Goal: Task Accomplishment & Management: Use online tool/utility

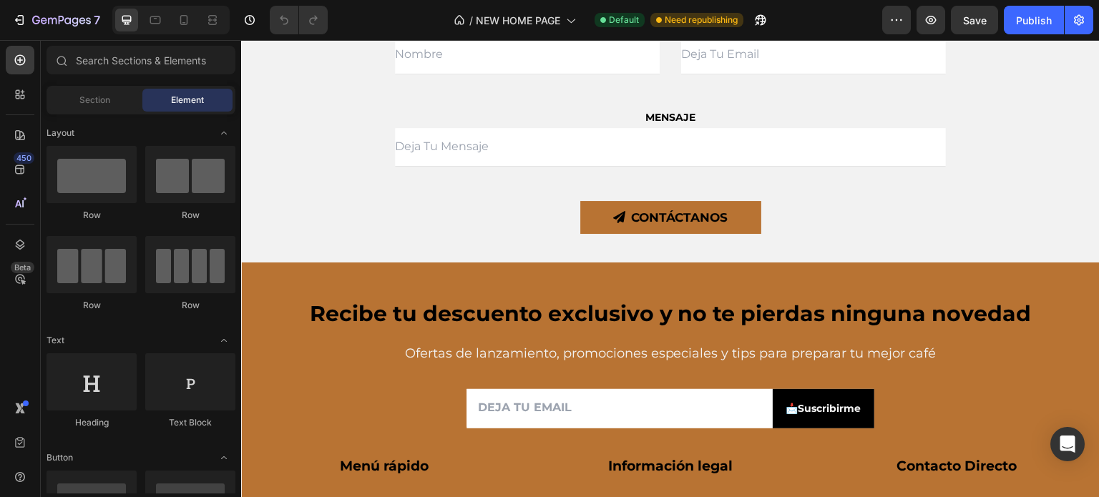
scroll to position [4693, 0]
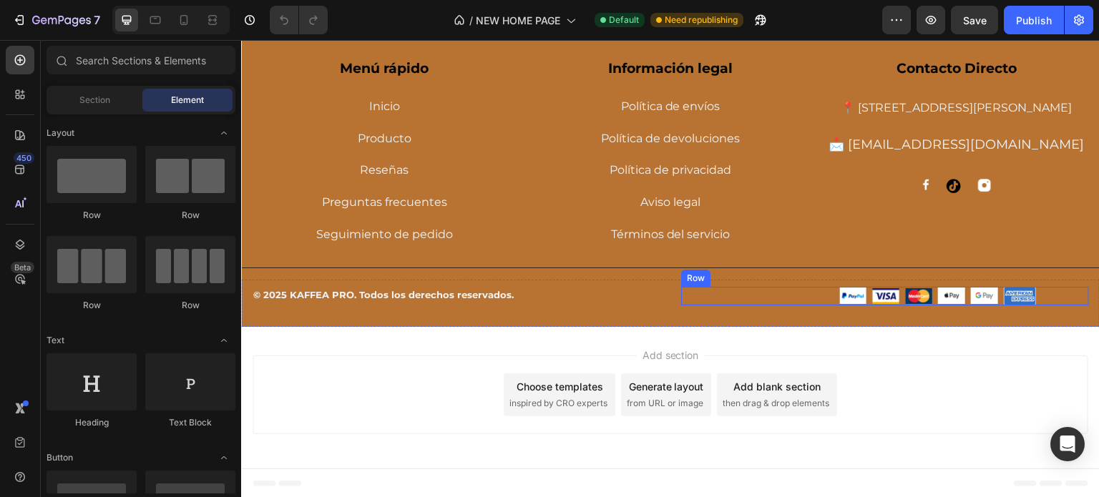
click at [811, 298] on div "Image Image Image Image Image Image Row" at bounding box center [885, 296] width 408 height 19
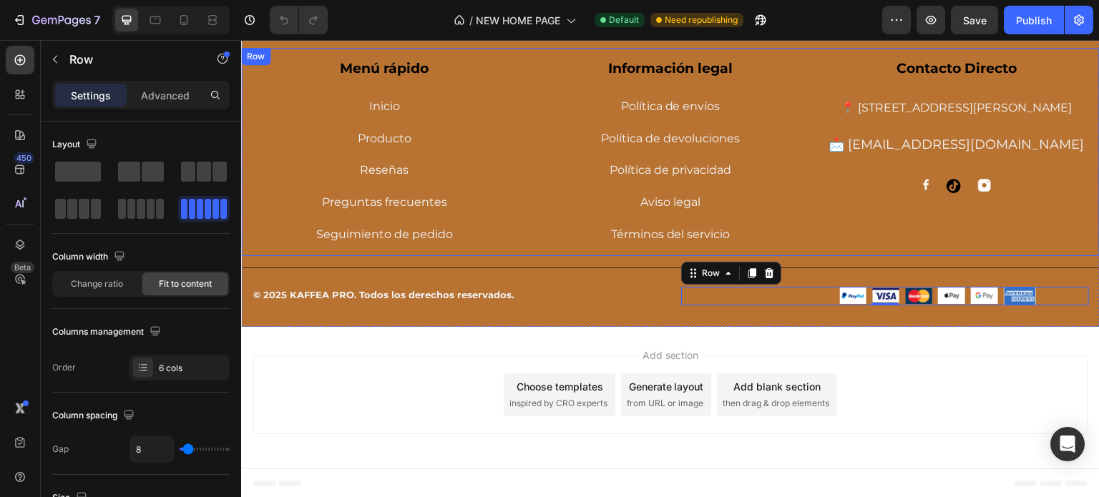
click at [805, 213] on div "Menú rápido Text block Inicio Button Producto Button Reseñas Button Preguntas f…" at bounding box center [670, 152] width 859 height 208
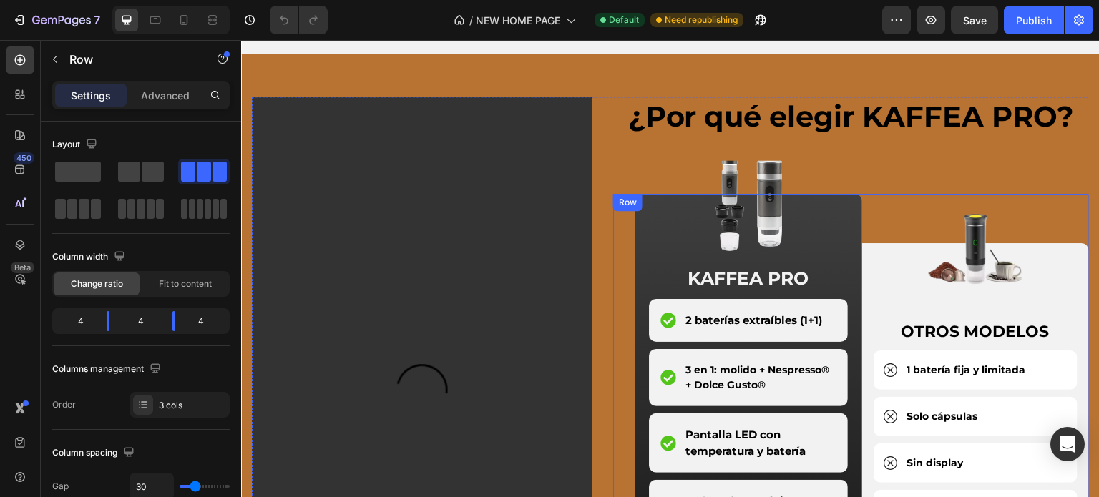
scroll to position [1830, 0]
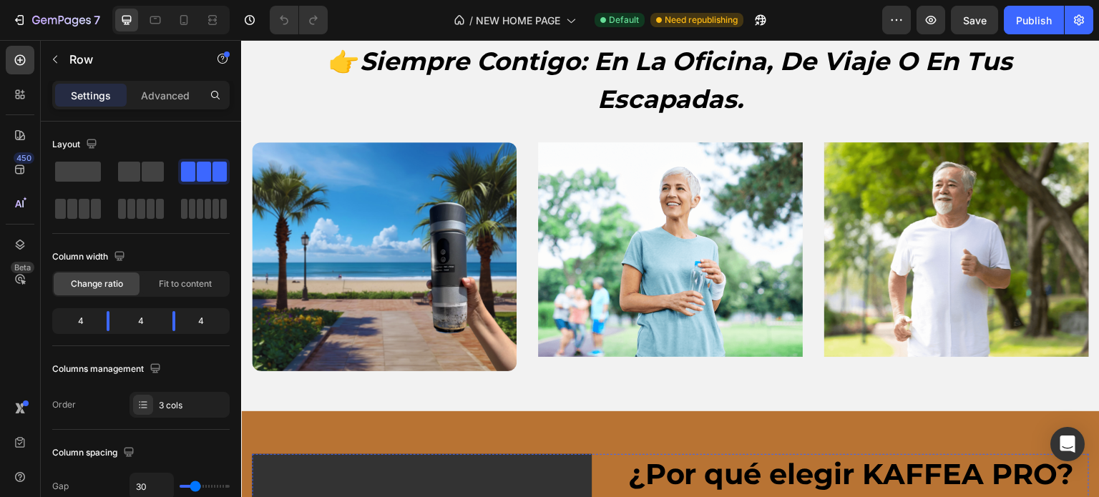
click at [626, 215] on img at bounding box center [670, 249] width 265 height 215
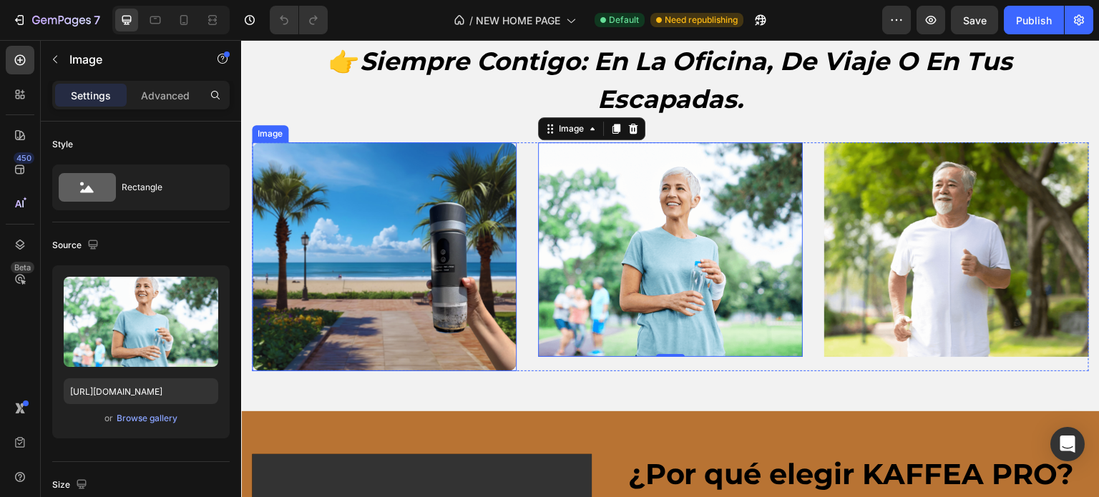
click at [414, 283] on img at bounding box center [384, 256] width 265 height 229
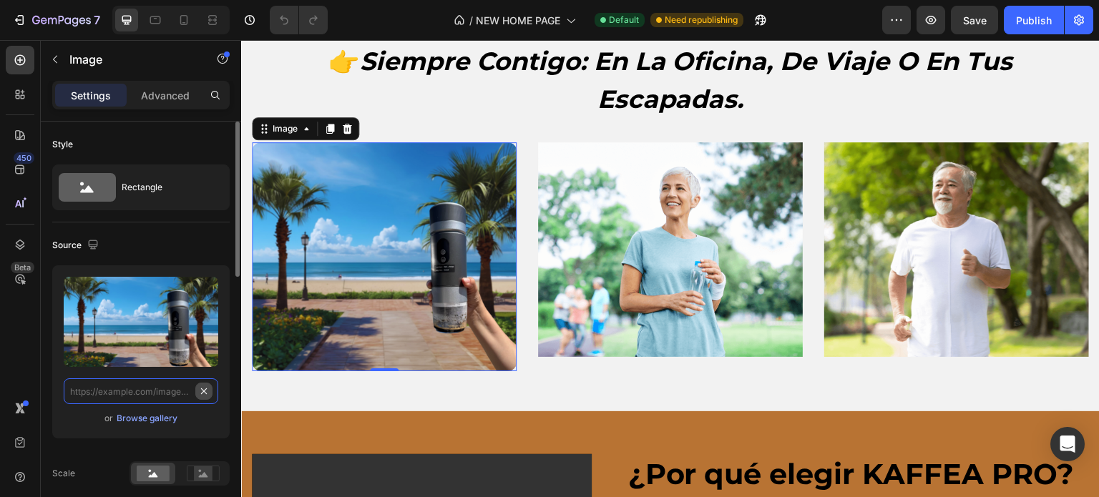
scroll to position [0, 0]
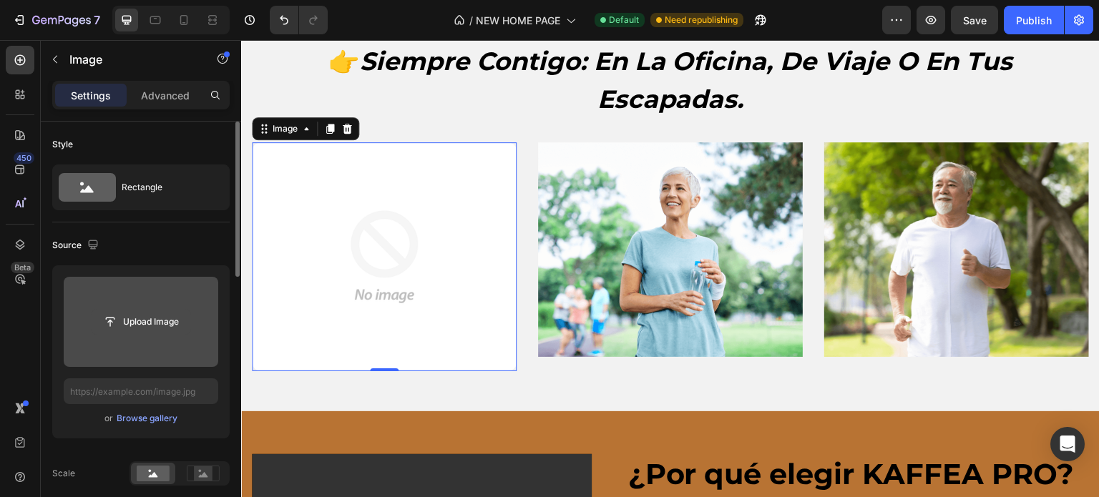
click at [162, 330] on input "file" at bounding box center [141, 322] width 99 height 24
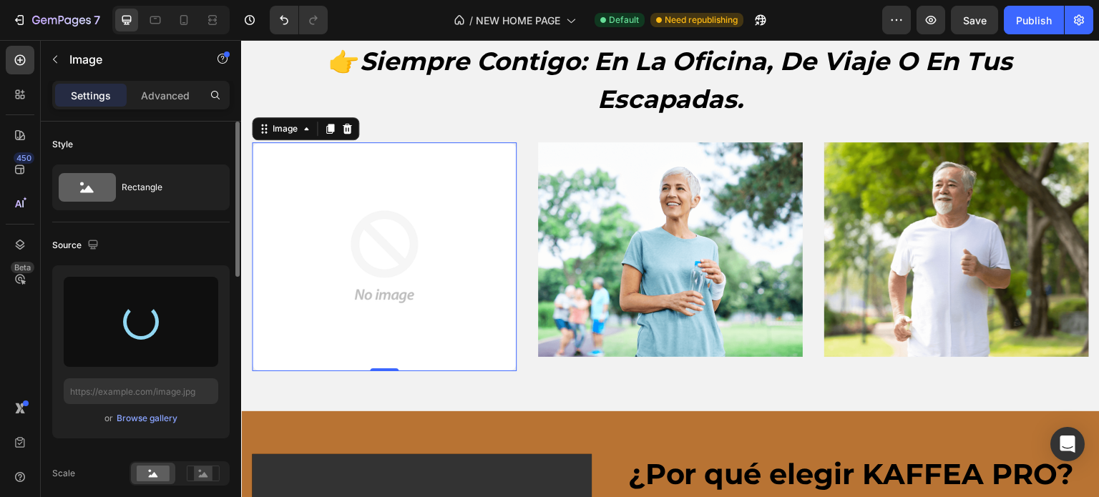
type input "[URL][DOMAIN_NAME]"
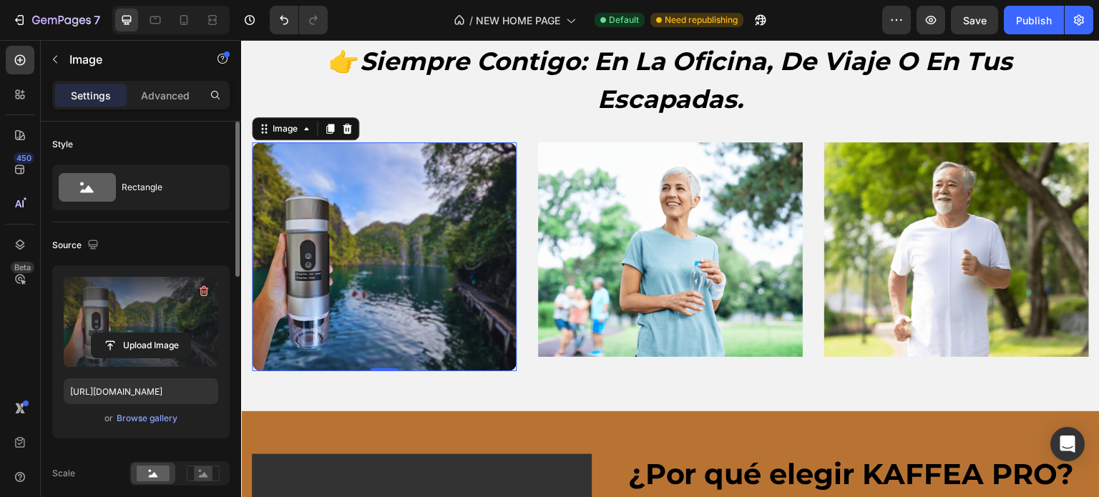
click at [497, 96] on h2 "👉 siempre contigo: en la oficina, de viaje o en tus escapadas." at bounding box center [670, 81] width 815 height 78
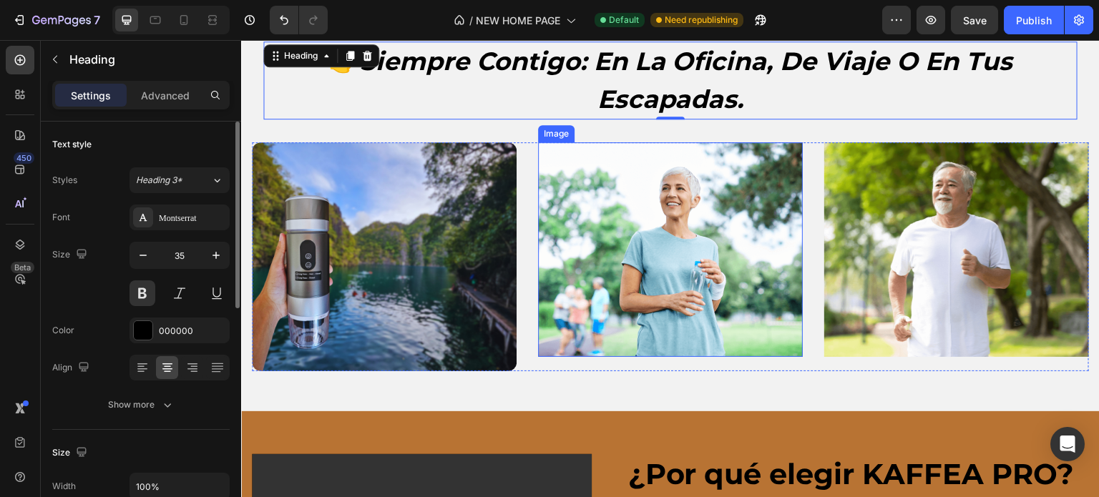
click at [657, 246] on img at bounding box center [670, 249] width 265 height 215
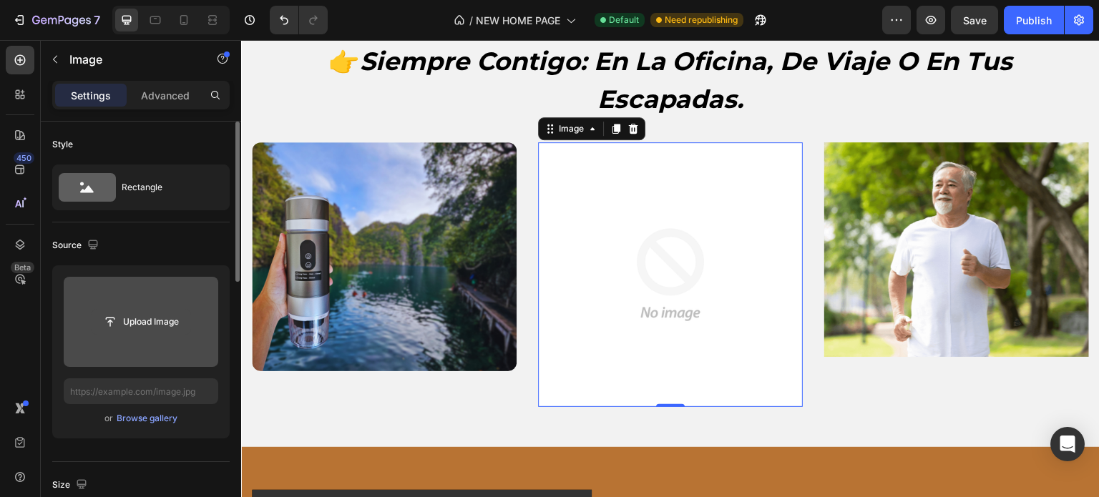
click at [140, 326] on input "file" at bounding box center [141, 322] width 99 height 24
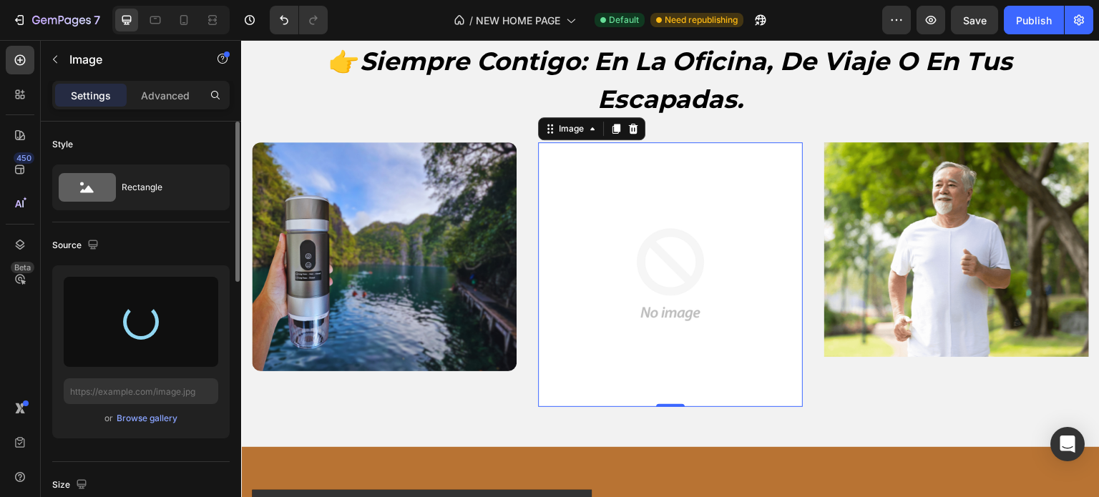
type input "[URL][DOMAIN_NAME]"
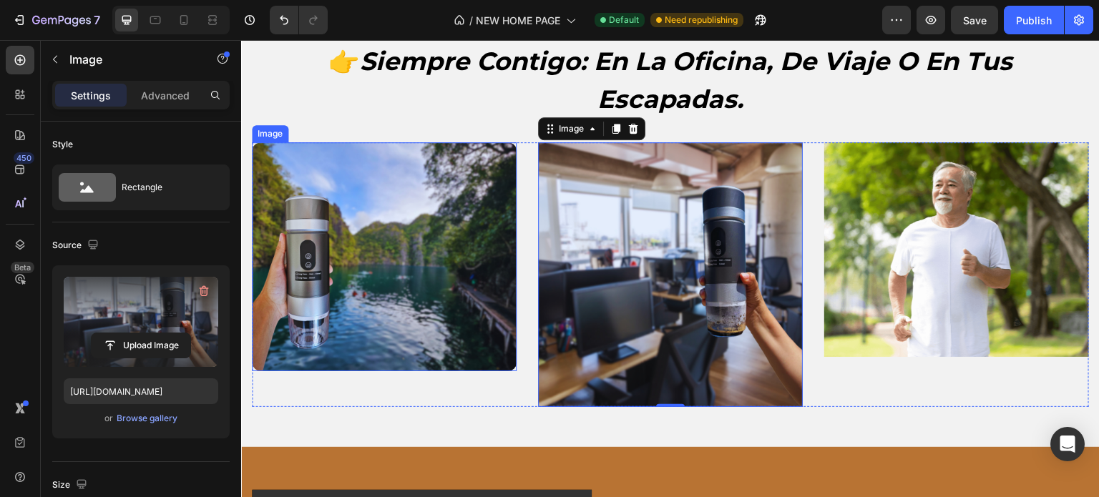
click at [438, 243] on img at bounding box center [384, 256] width 265 height 229
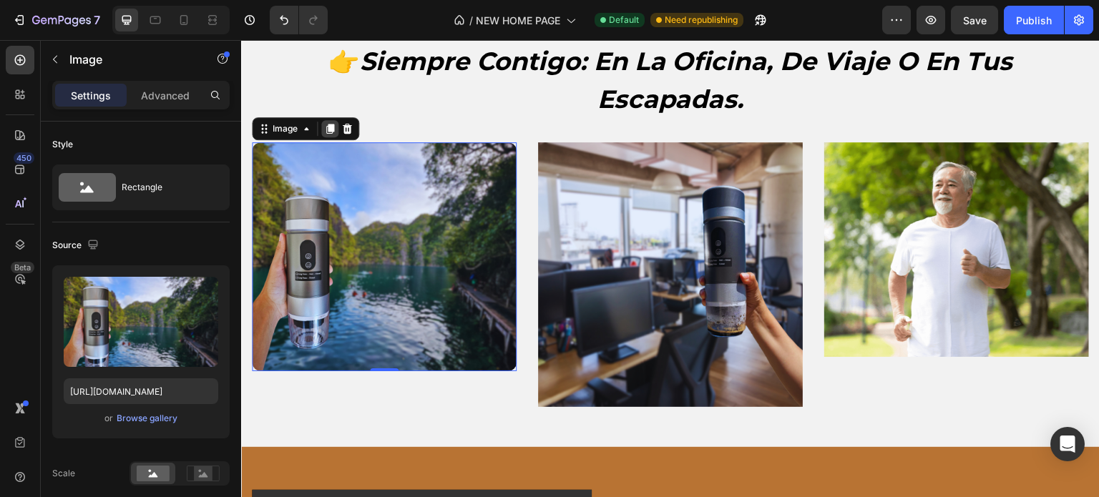
click at [331, 126] on icon at bounding box center [330, 129] width 8 height 10
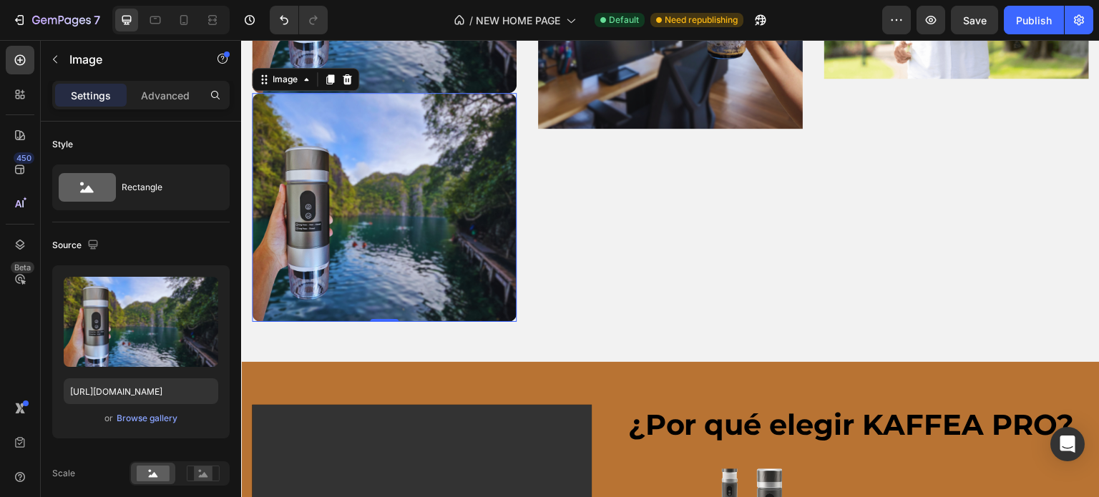
scroll to position [2110, 0]
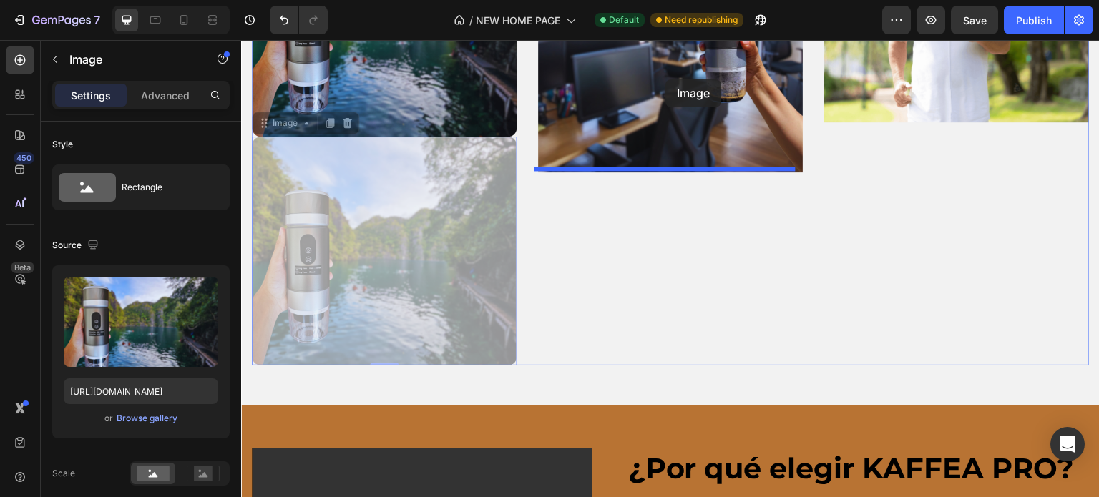
drag, startPoint x: 369, startPoint y: 218, endPoint x: 666, endPoint y: 79, distance: 327.0
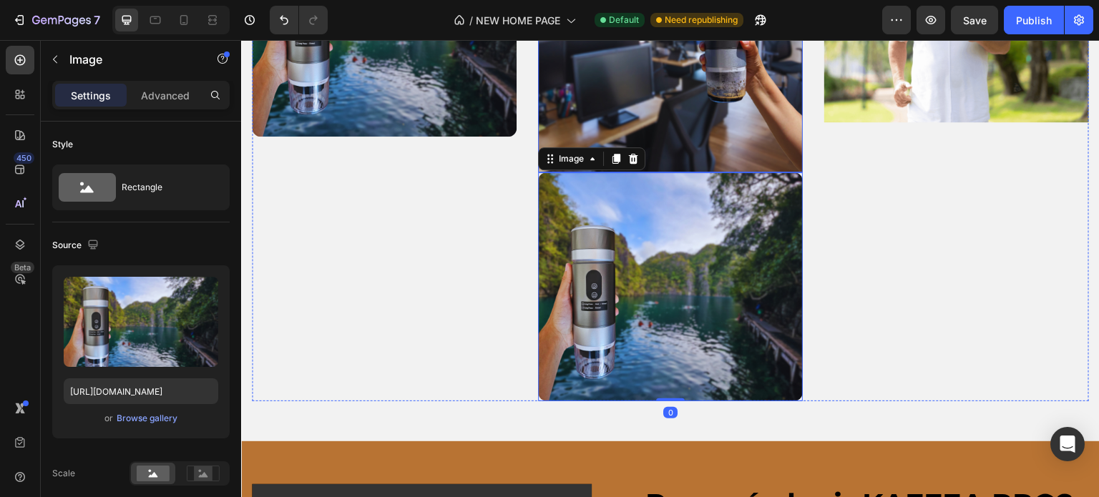
scroll to position [2036, 0]
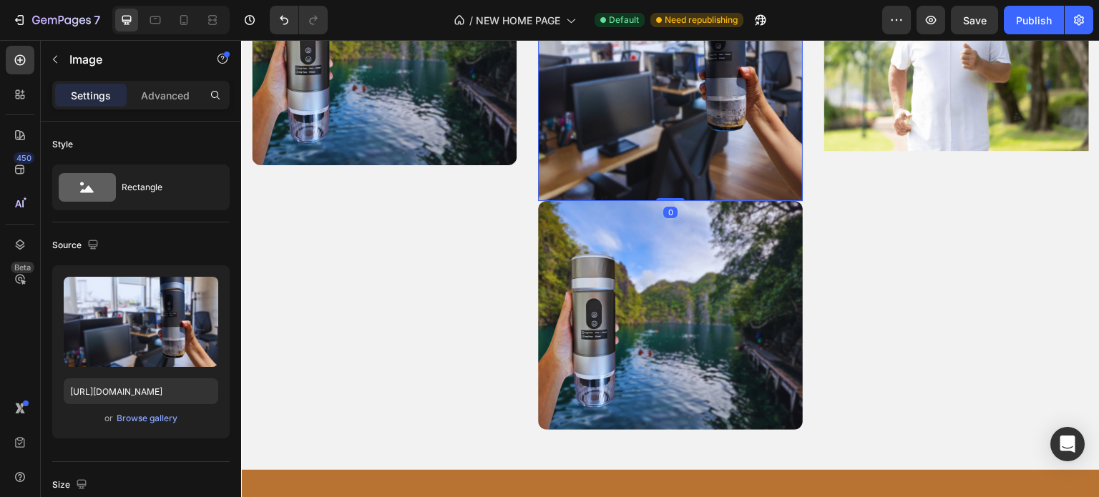
click at [690, 105] on img at bounding box center [670, 68] width 265 height 265
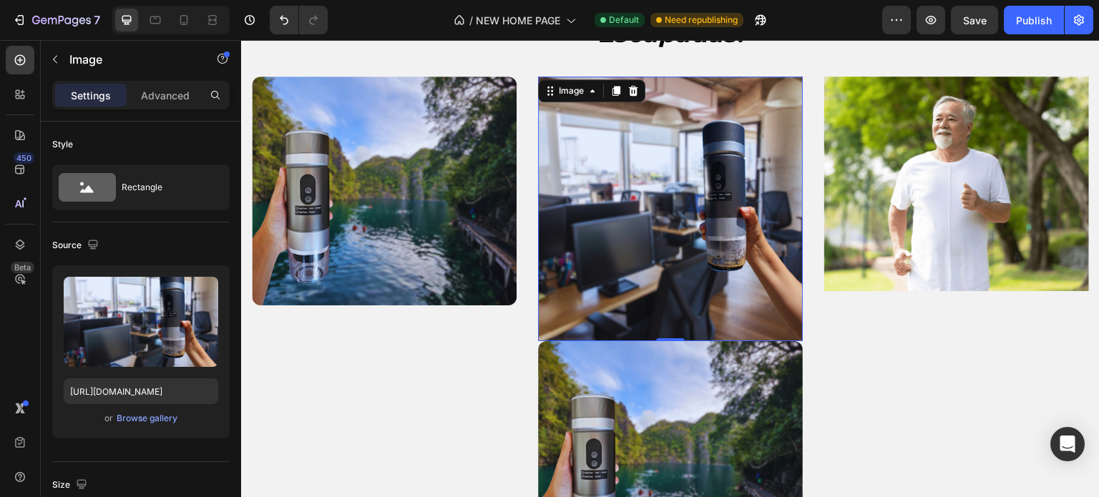
scroll to position [1893, 0]
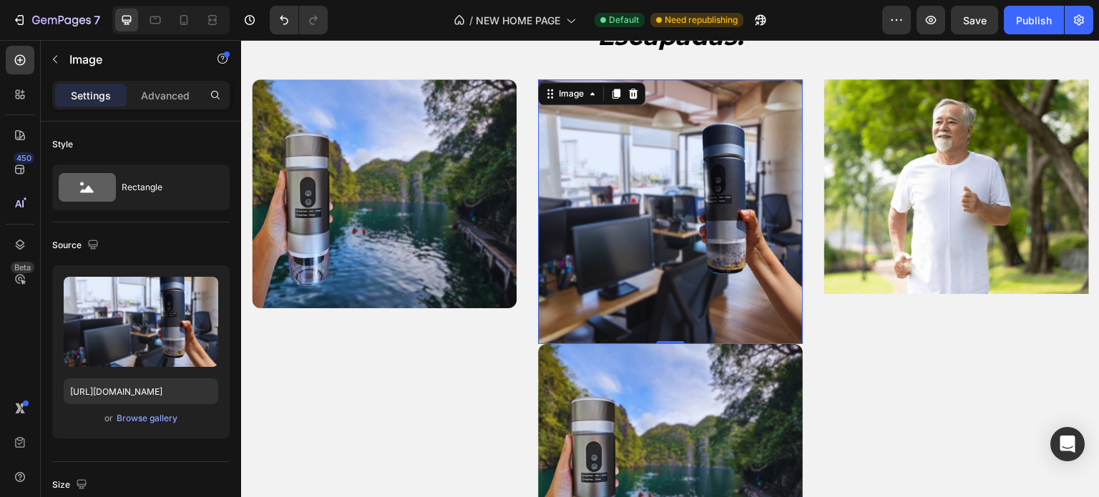
click at [691, 168] on img at bounding box center [670, 211] width 265 height 265
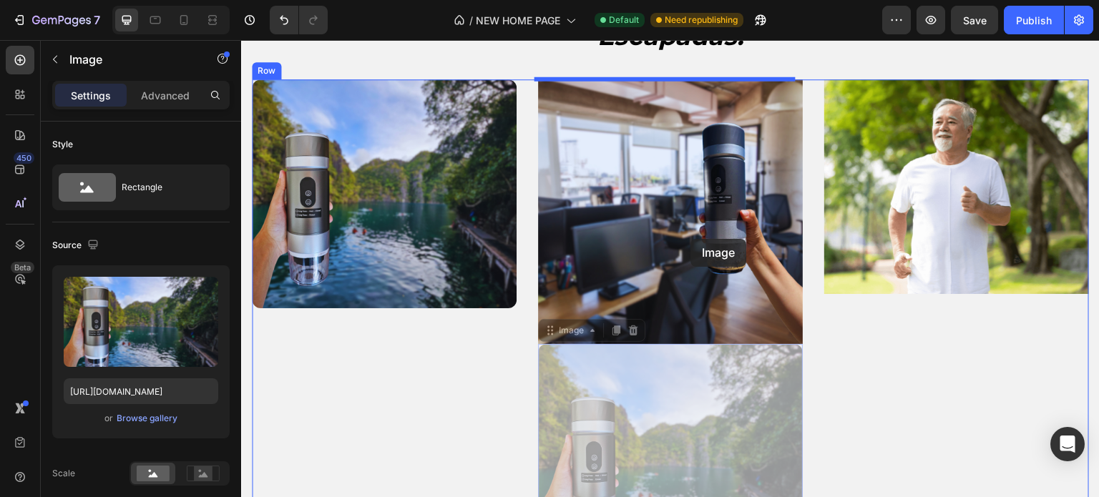
drag, startPoint x: 674, startPoint y: 384, endPoint x: 691, endPoint y: 239, distance: 146.3
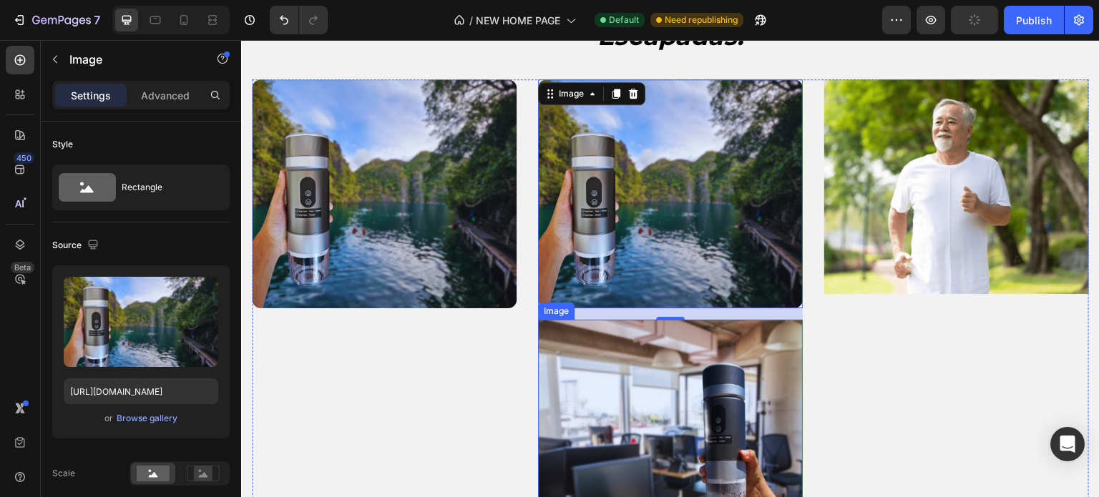
click at [697, 407] on img at bounding box center [670, 452] width 265 height 265
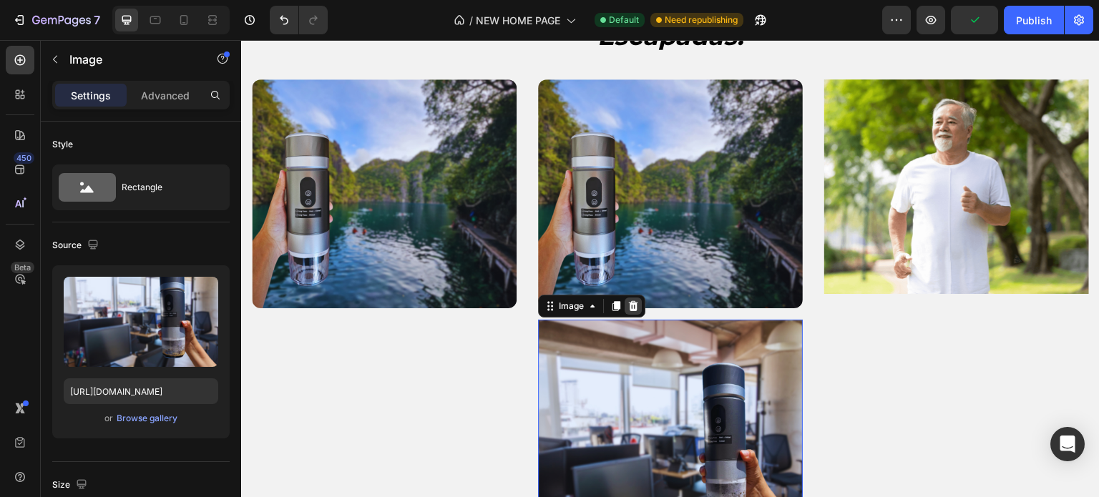
click at [631, 304] on icon at bounding box center [633, 306] width 9 height 10
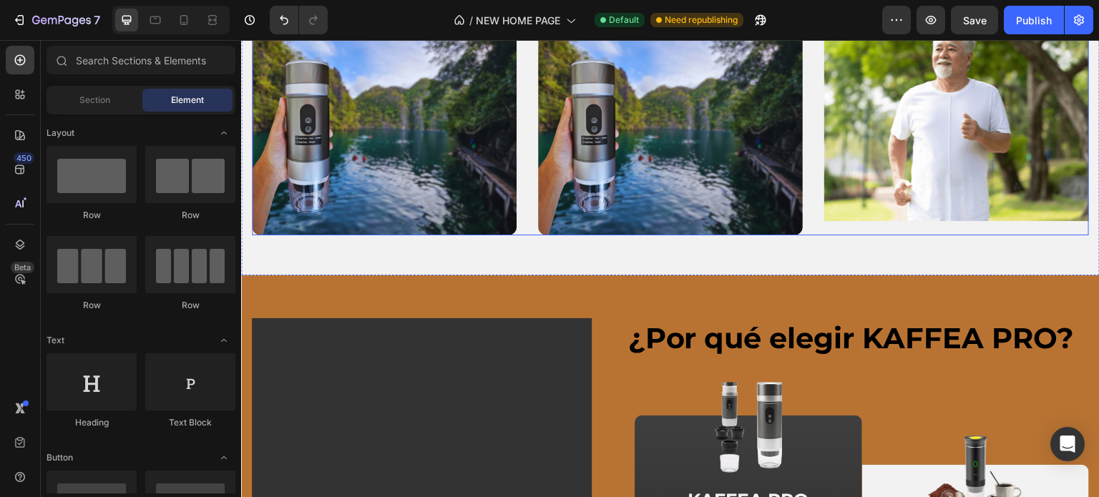
scroll to position [1821, 0]
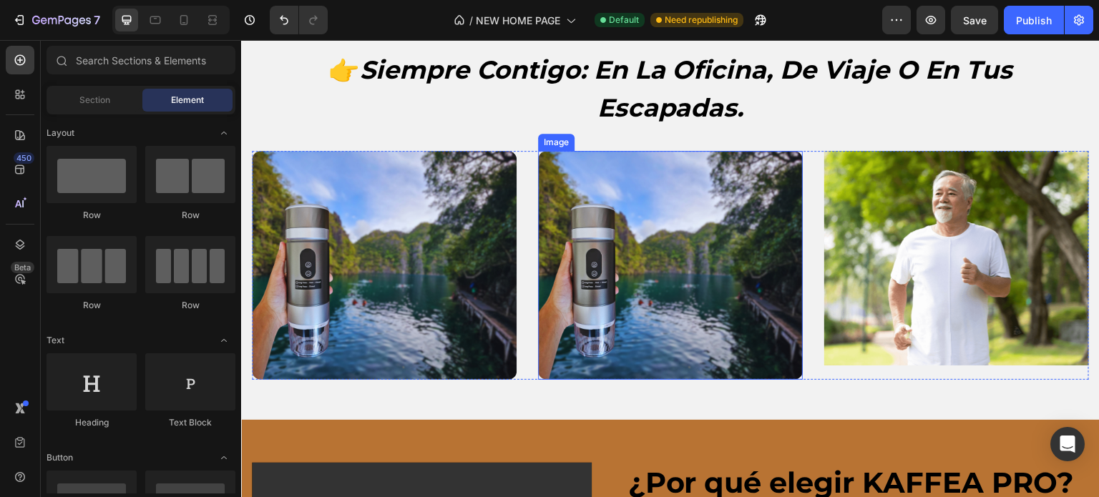
click at [651, 268] on img at bounding box center [670, 265] width 265 height 229
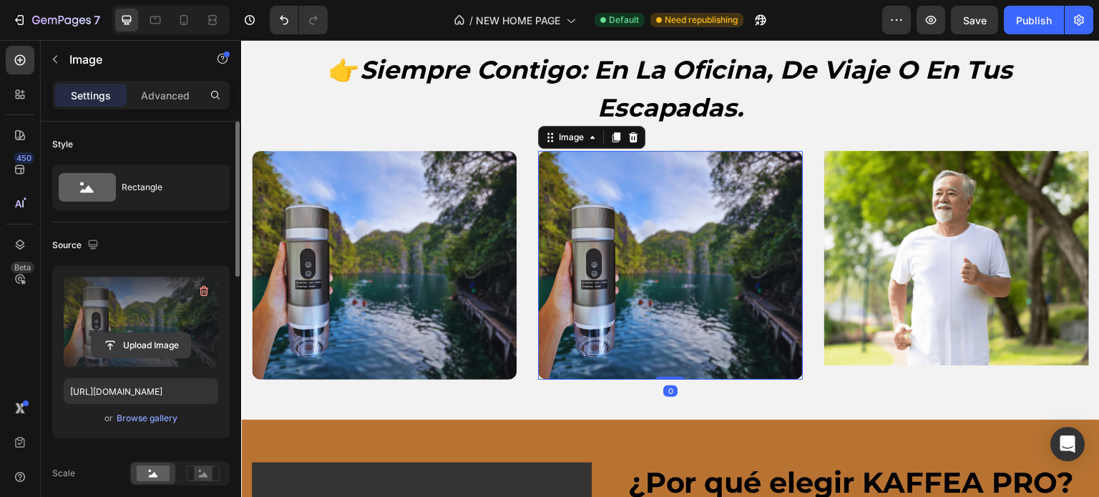
click at [140, 347] on input "file" at bounding box center [141, 346] width 99 height 24
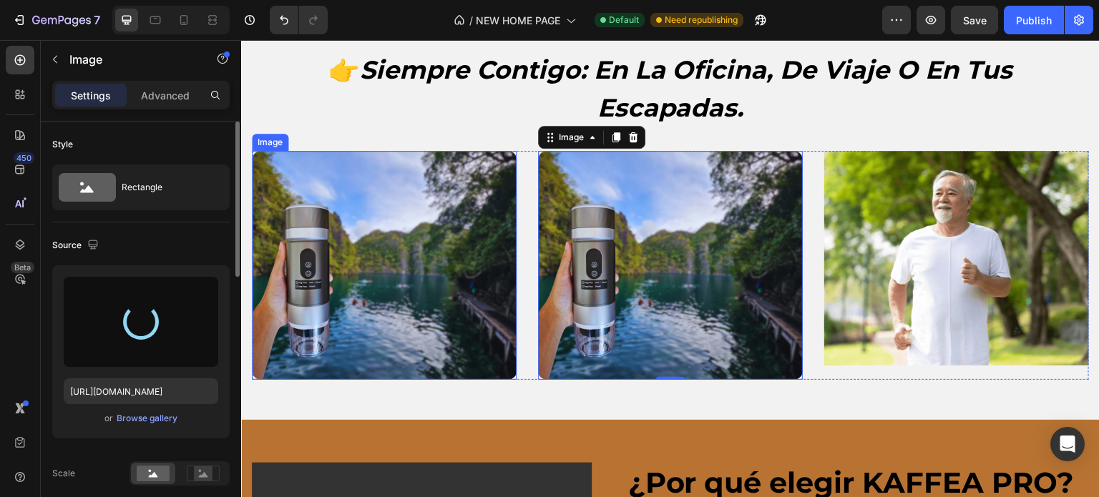
type input "[URL][DOMAIN_NAME]"
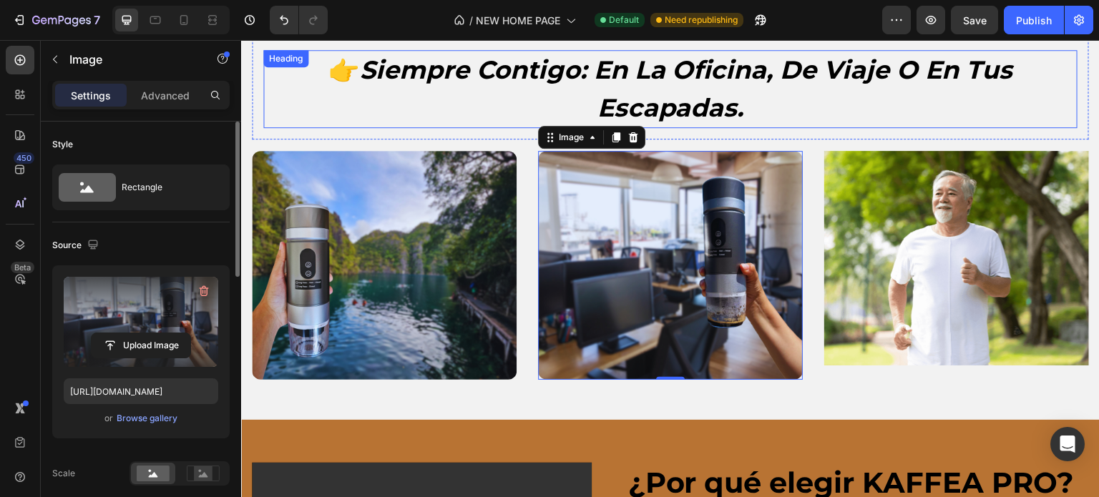
click at [921, 110] on h2 "👉 siempre contigo: en la oficina, de viaje o en tus escapadas." at bounding box center [670, 89] width 815 height 78
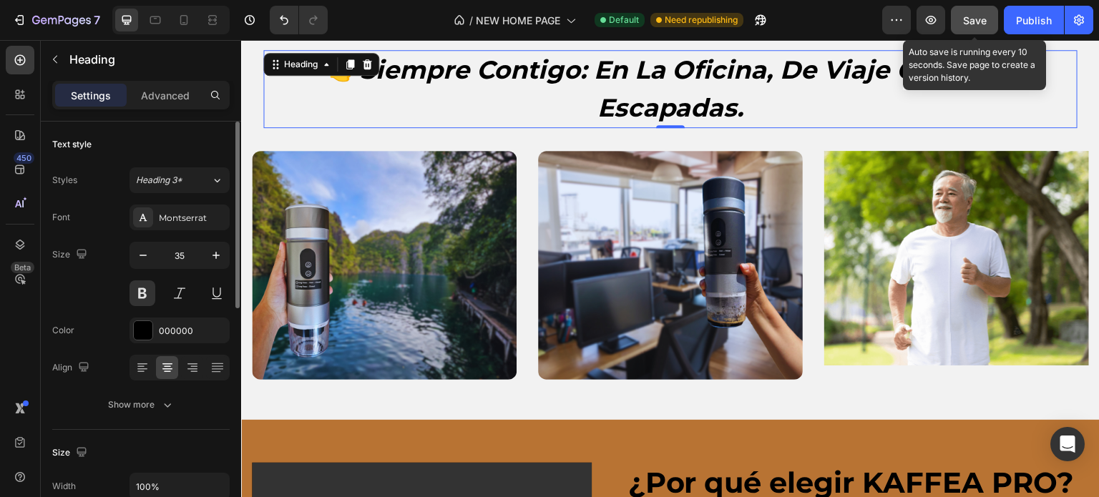
click at [960, 21] on button "Save" at bounding box center [974, 20] width 47 height 29
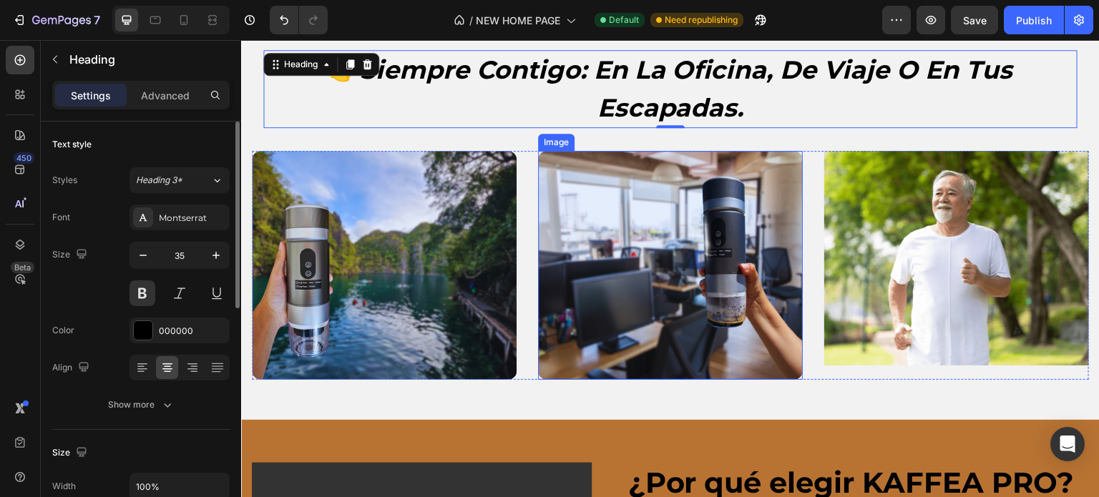
click at [632, 255] on img at bounding box center [670, 265] width 265 height 229
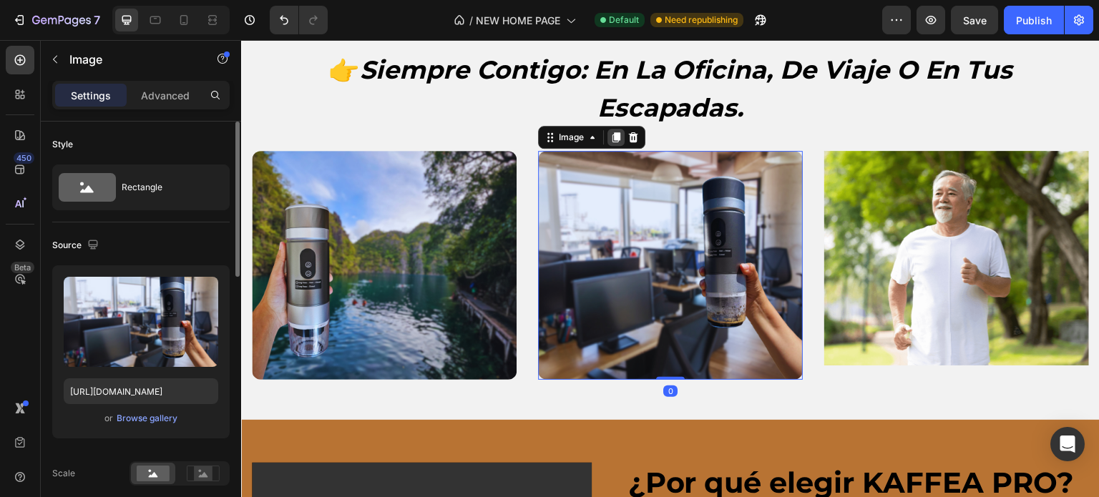
click at [611, 137] on icon at bounding box center [616, 137] width 11 height 11
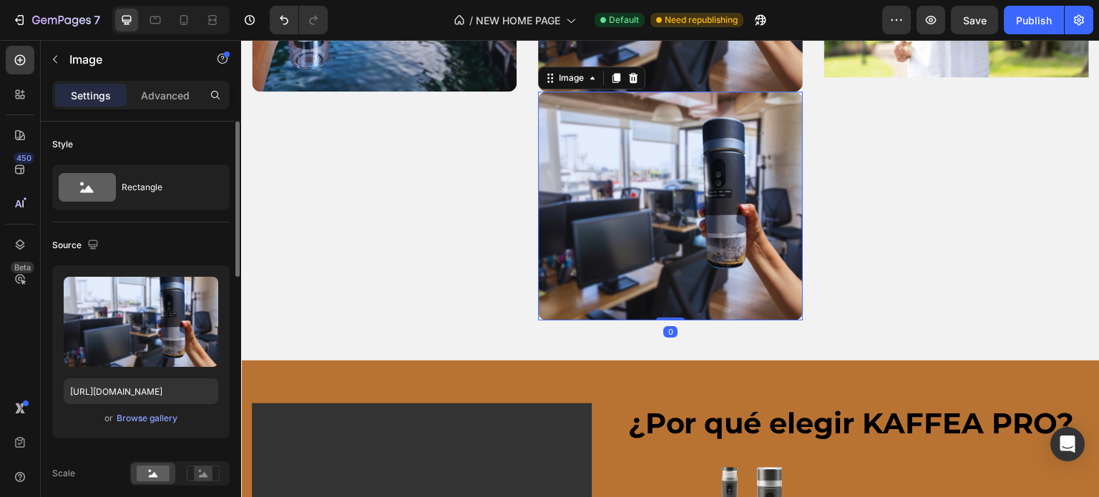
scroll to position [2110, 0]
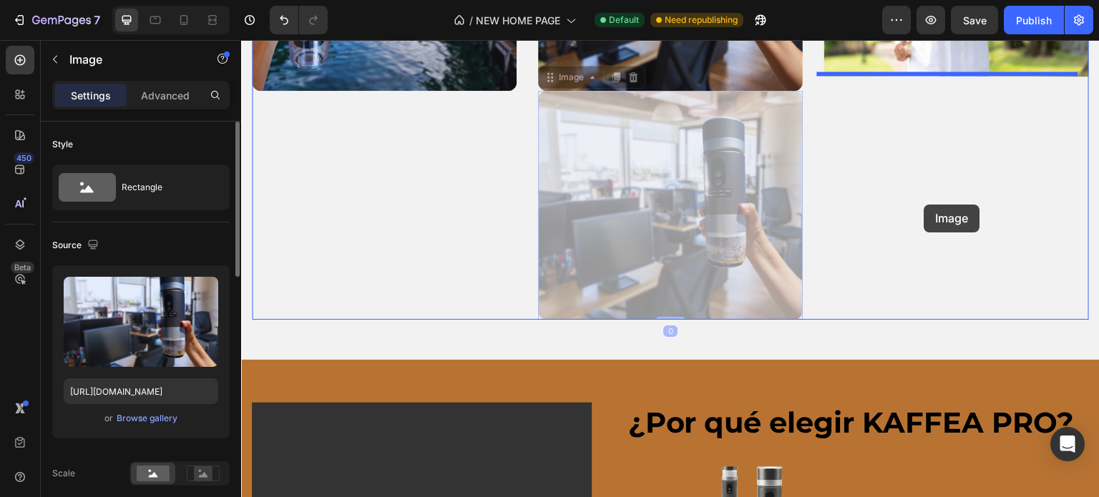
drag, startPoint x: 660, startPoint y: 205, endPoint x: 925, endPoint y: 205, distance: 264.9
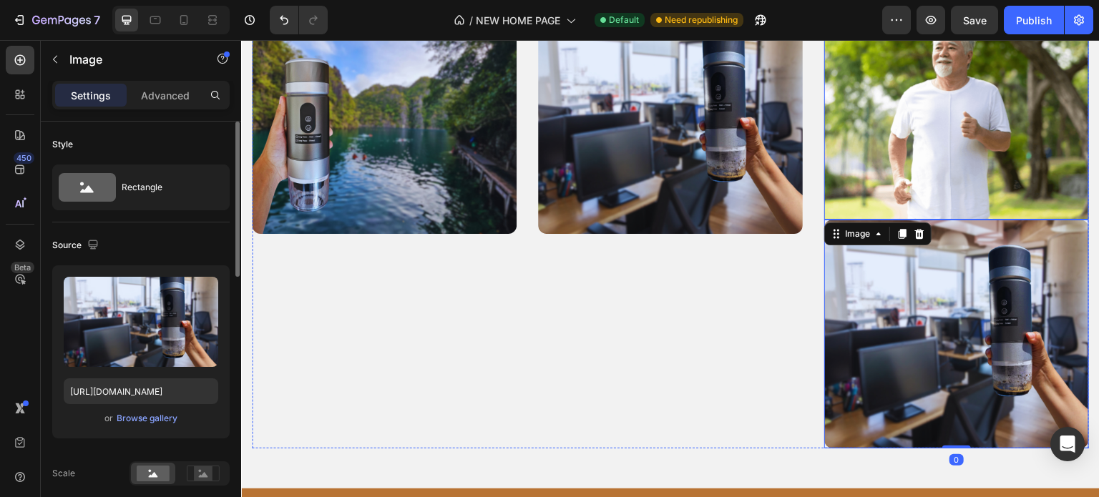
click at [945, 155] on img at bounding box center [957, 112] width 265 height 215
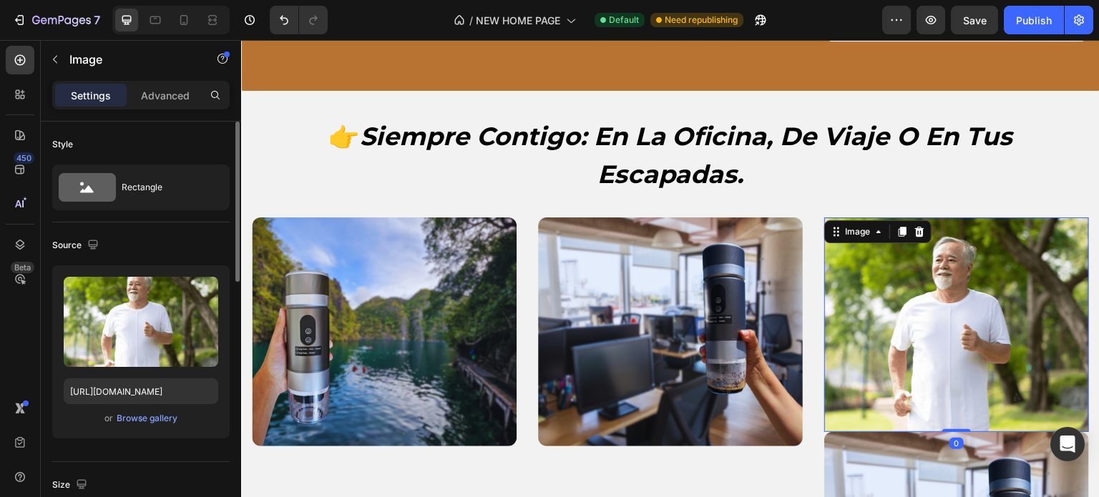
scroll to position [1752, 0]
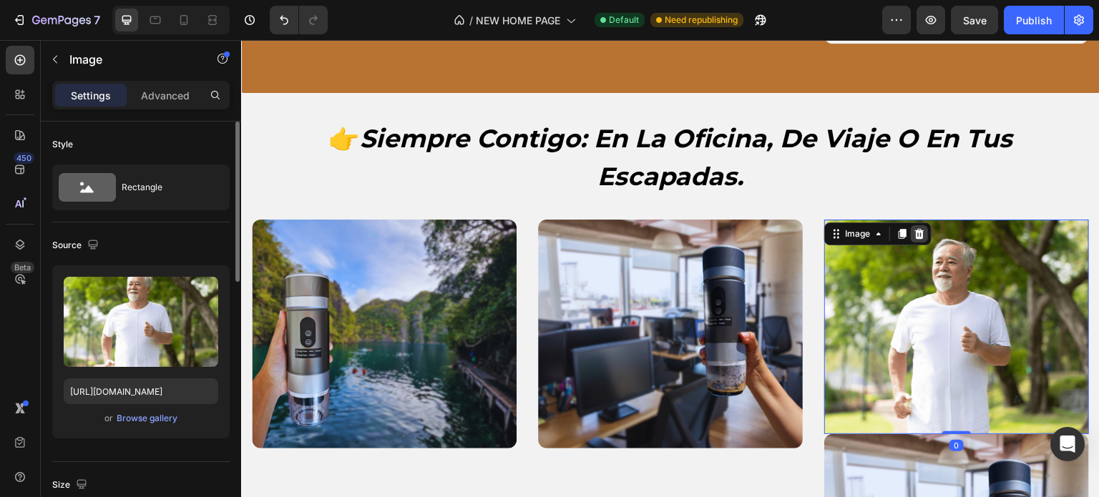
click at [916, 232] on icon at bounding box center [920, 234] width 9 height 10
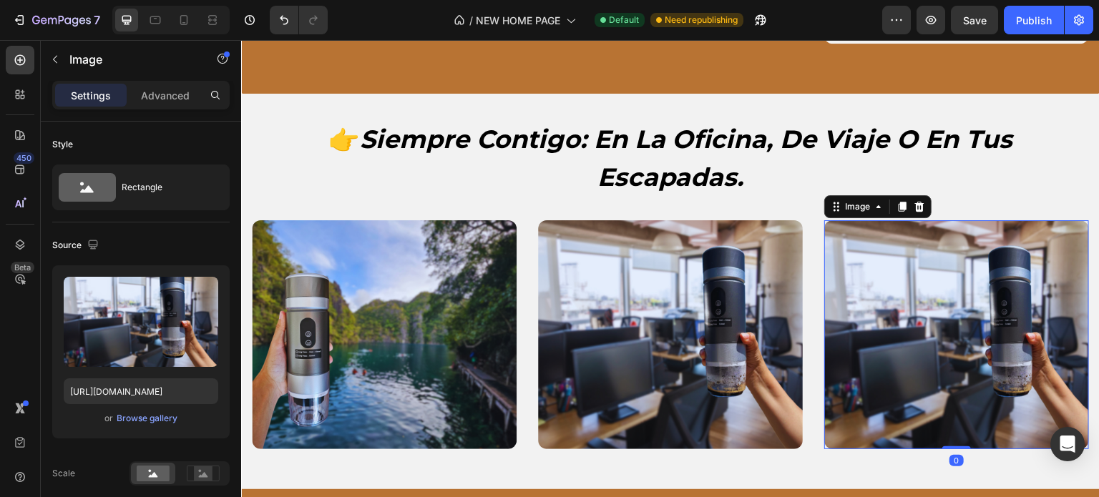
click at [962, 287] on img at bounding box center [957, 334] width 265 height 229
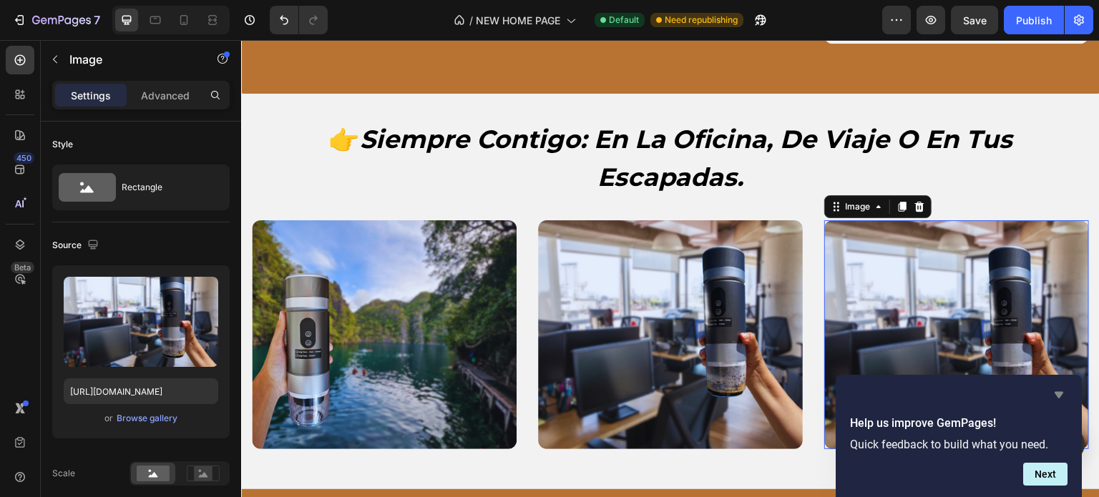
click at [1064, 395] on icon "Hide survey" at bounding box center [1059, 395] width 17 height 17
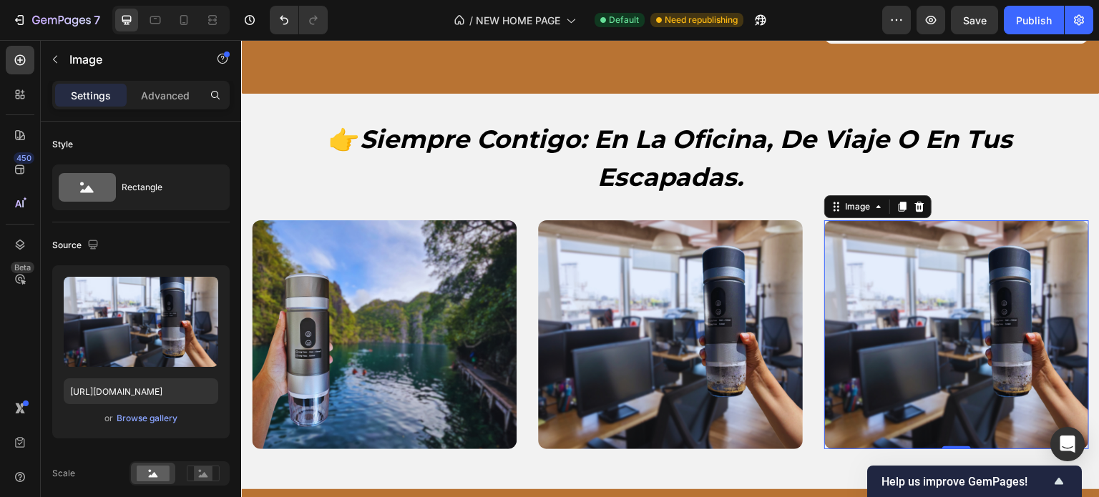
click at [947, 325] on img at bounding box center [957, 334] width 265 height 229
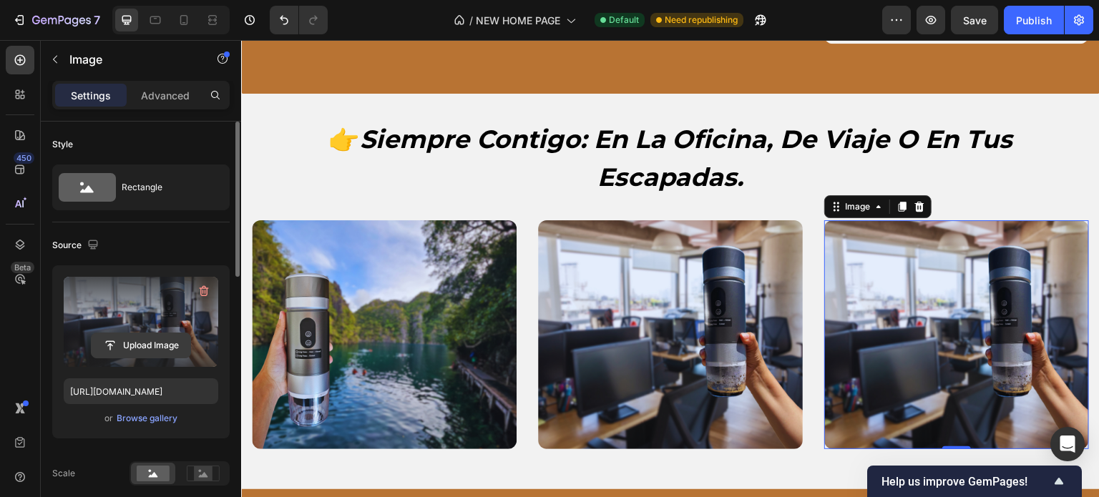
click at [127, 337] on input "file" at bounding box center [141, 346] width 99 height 24
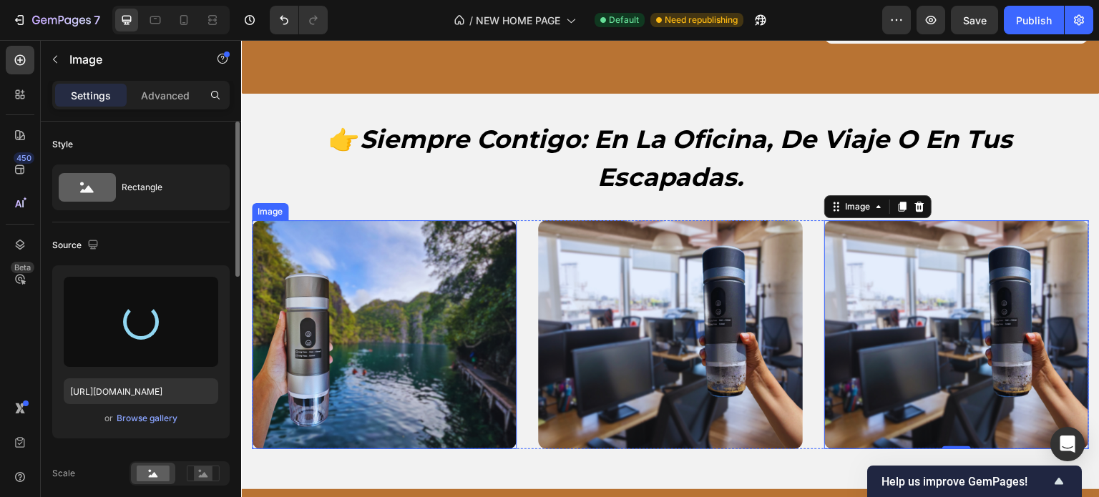
type input "[URL][DOMAIN_NAME]"
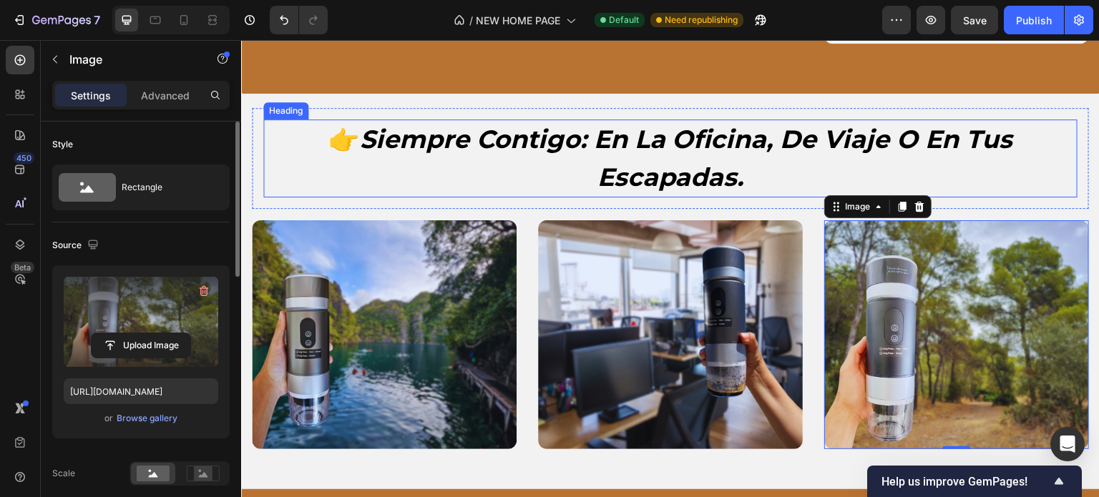
click at [1003, 188] on h2 "👉 siempre contigo: en la oficina, de viaje o en tus escapadas." at bounding box center [670, 159] width 815 height 78
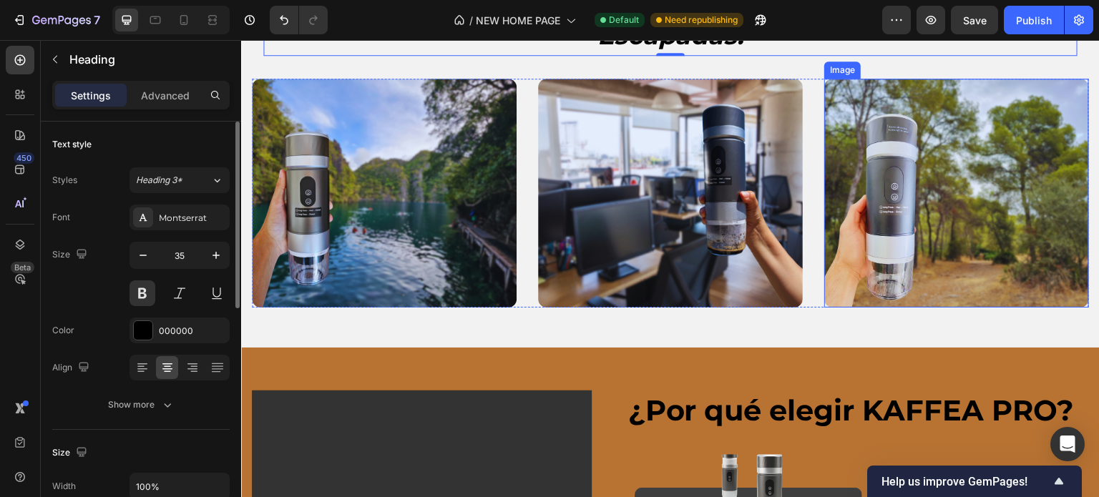
scroll to position [1895, 0]
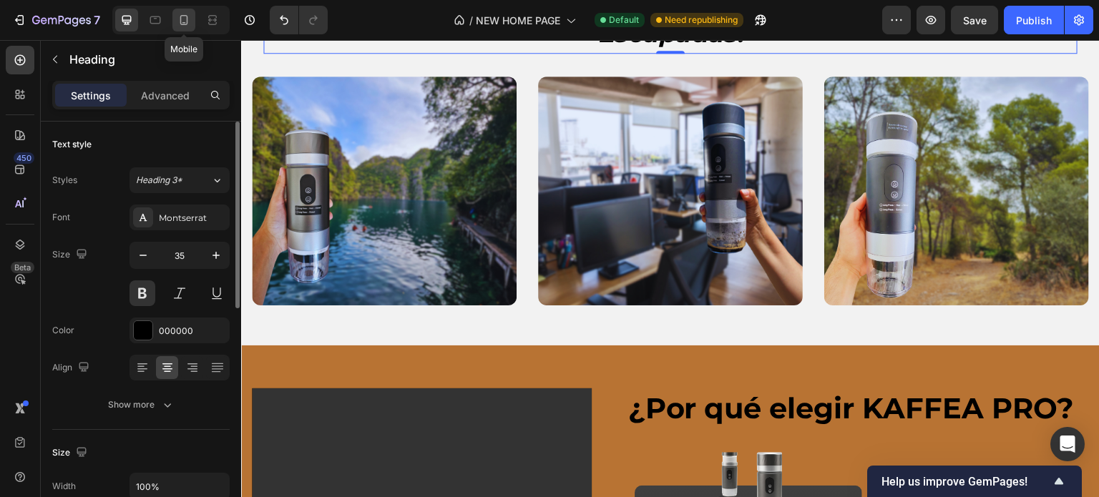
click at [177, 24] on icon at bounding box center [184, 20] width 14 height 14
type input "32"
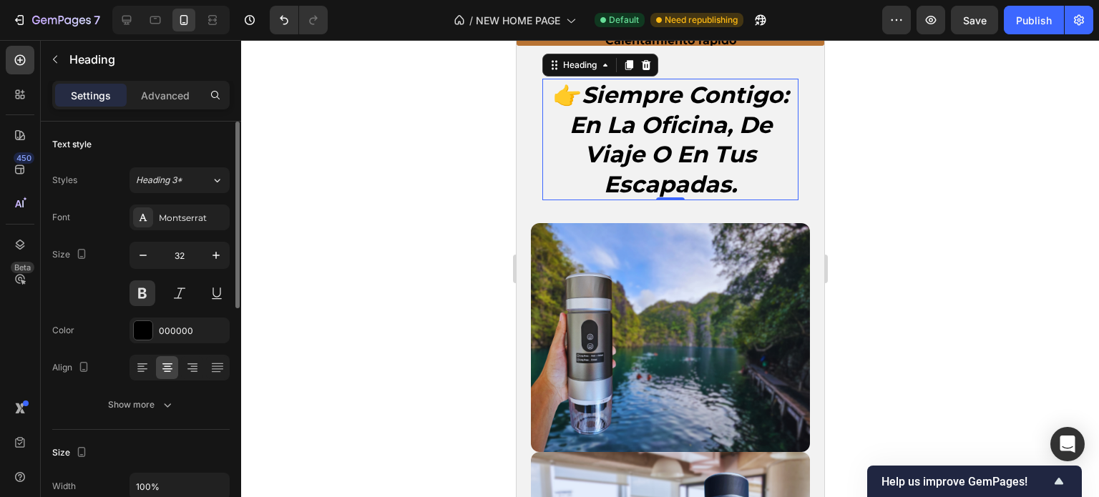
scroll to position [2002, 0]
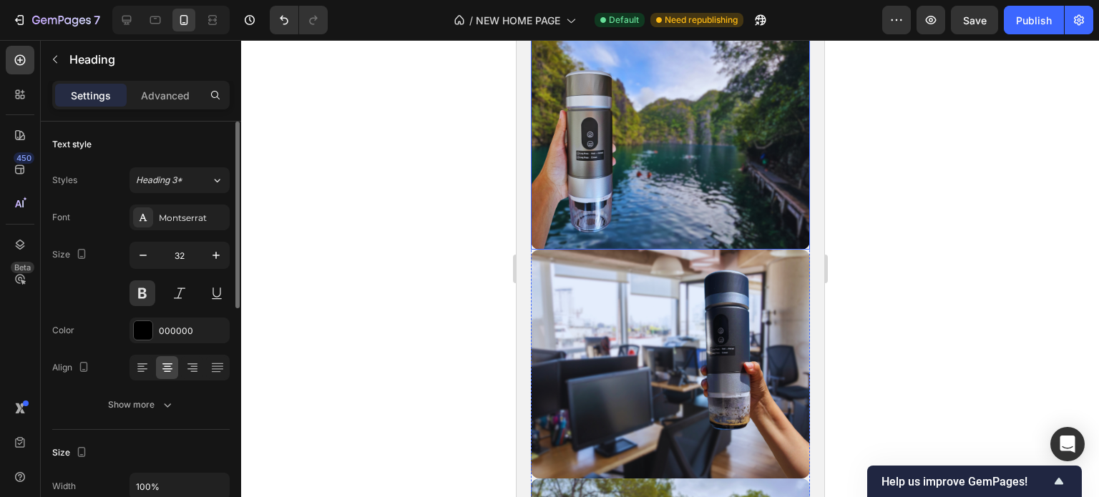
click at [670, 183] on img at bounding box center [669, 135] width 279 height 229
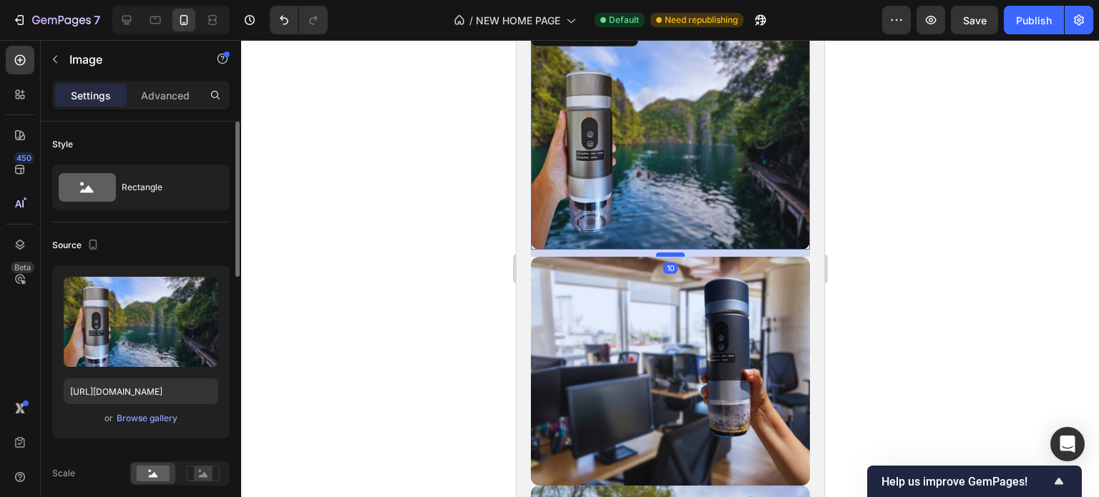
click at [666, 254] on div at bounding box center [670, 255] width 29 height 4
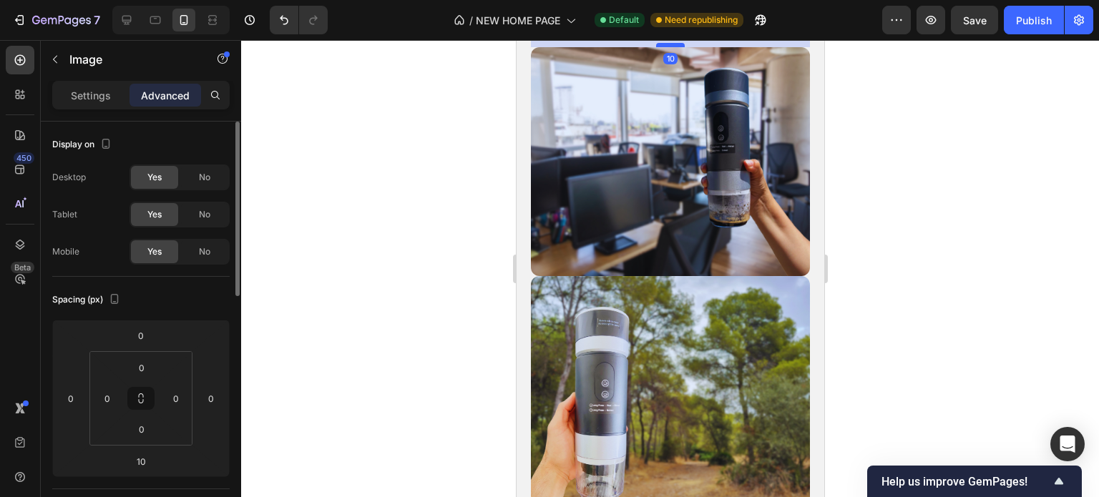
scroll to position [2217, 0]
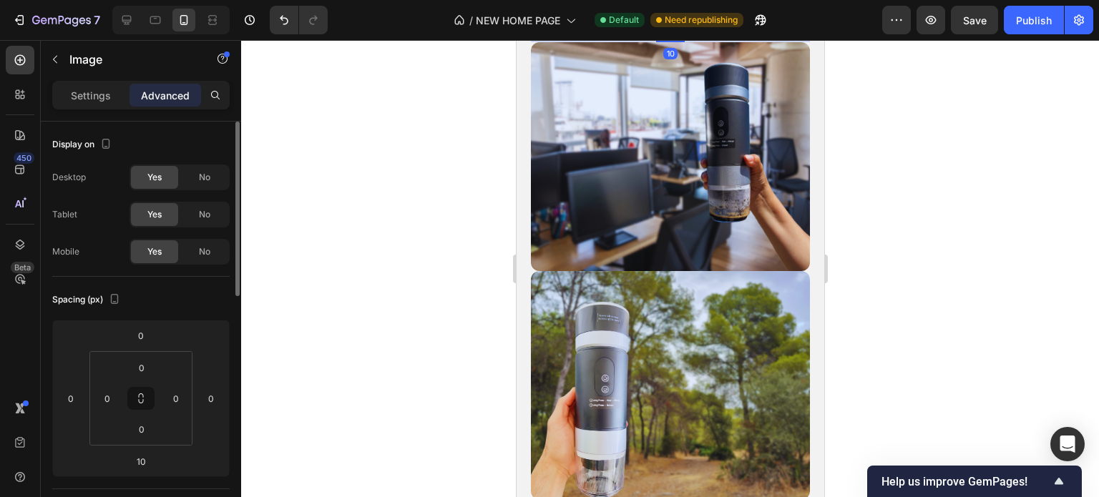
click at [666, 253] on img at bounding box center [669, 156] width 279 height 229
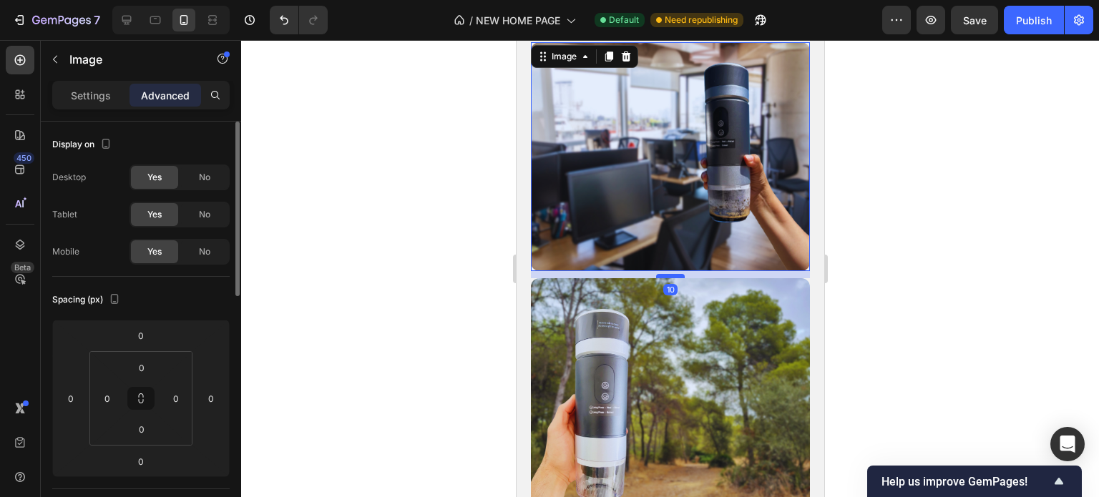
click at [662, 276] on div at bounding box center [670, 276] width 29 height 4
type input "10"
click at [893, 178] on div at bounding box center [670, 268] width 858 height 457
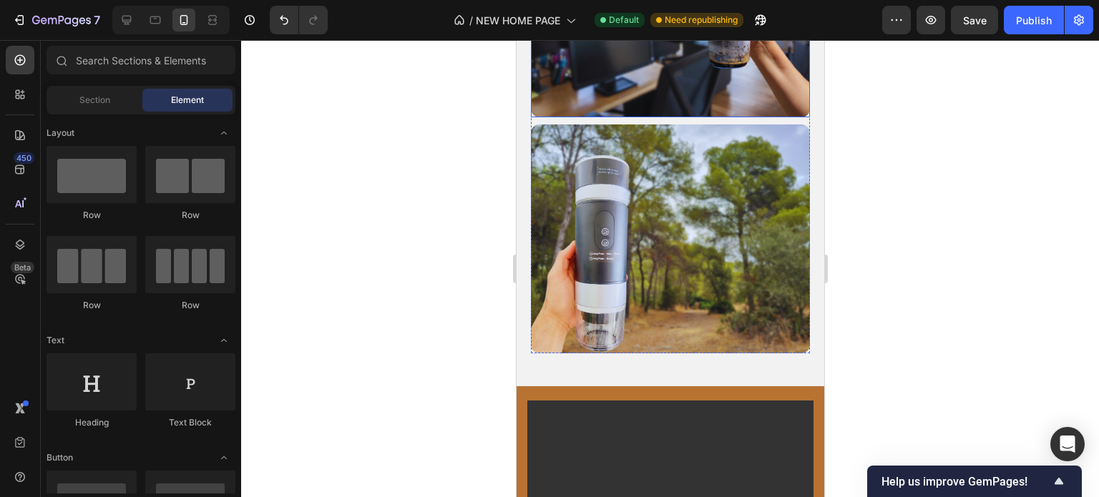
scroll to position [2459, 0]
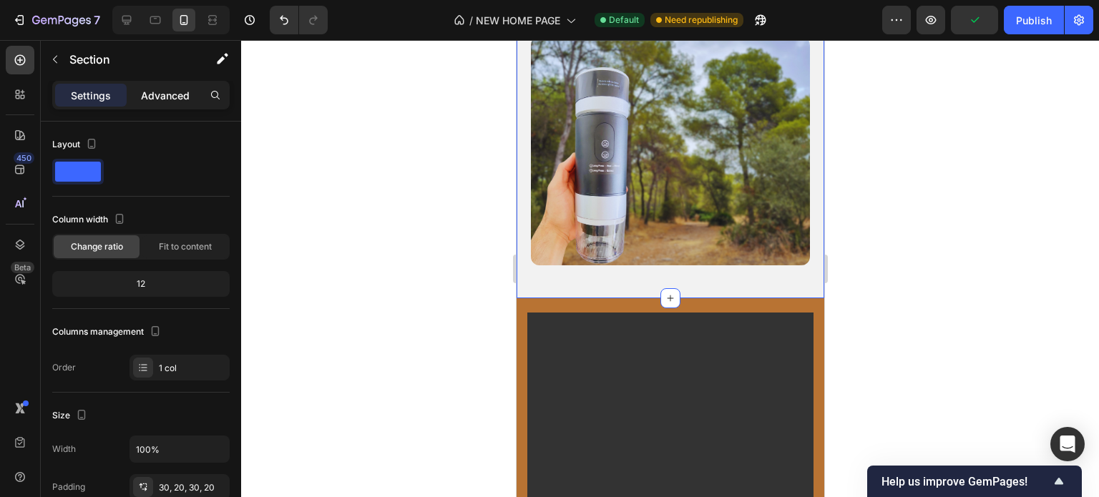
click at [159, 92] on p "Advanced" at bounding box center [165, 95] width 49 height 15
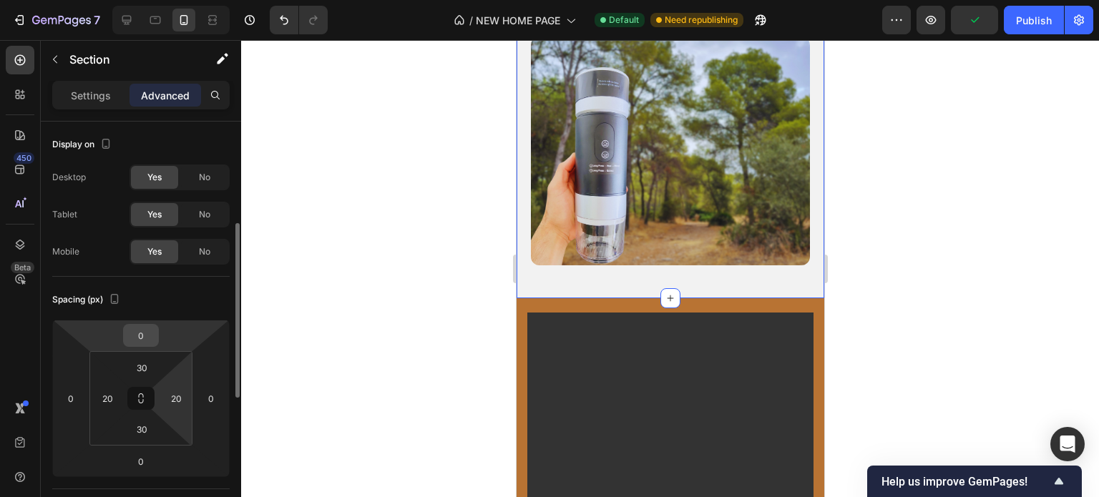
scroll to position [143, 0]
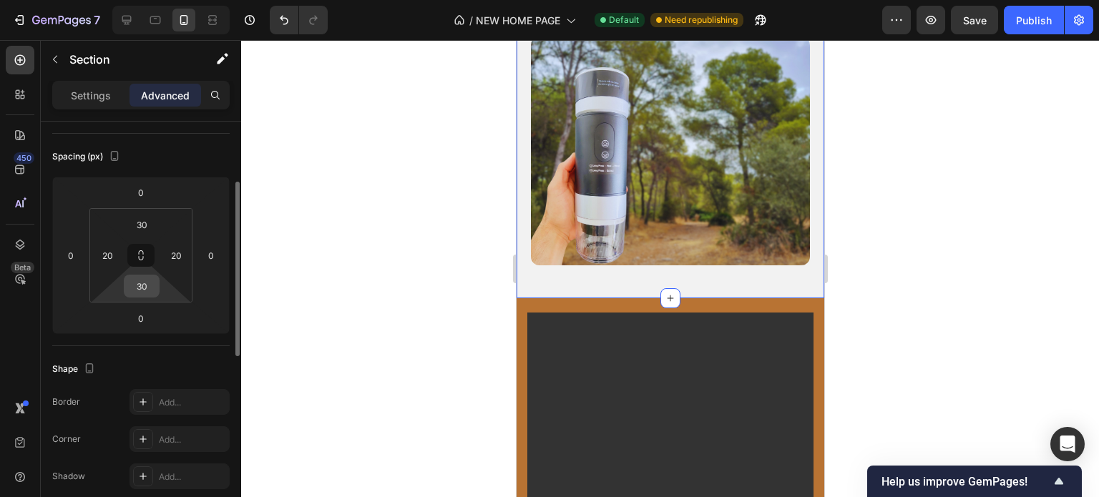
click at [146, 291] on input "30" at bounding box center [141, 286] width 29 height 21
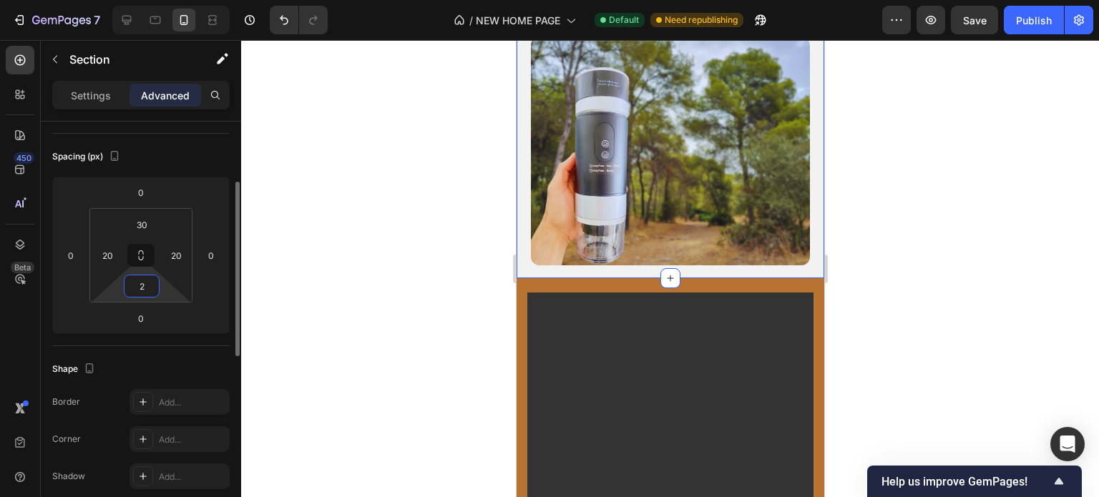
type input "20"
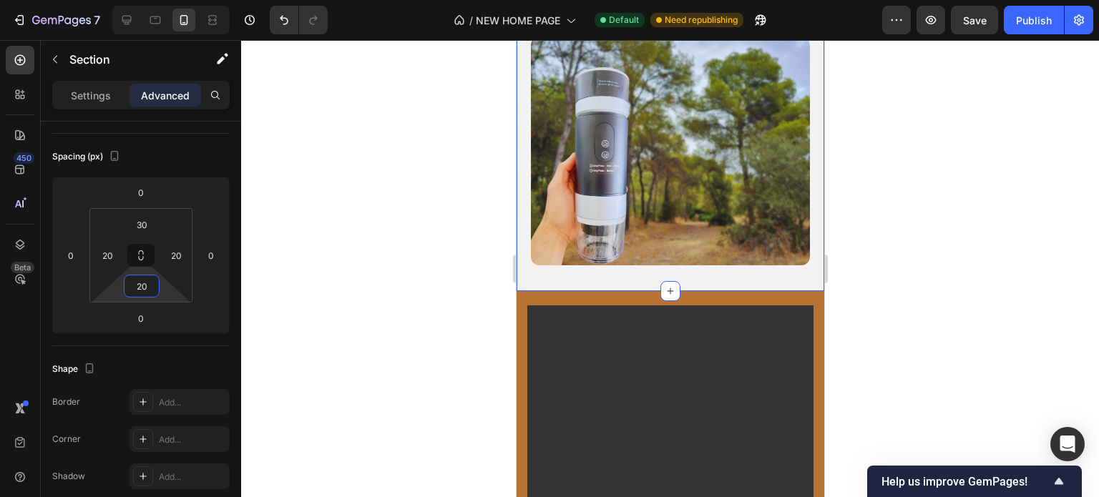
click at [336, 264] on div at bounding box center [670, 268] width 858 height 457
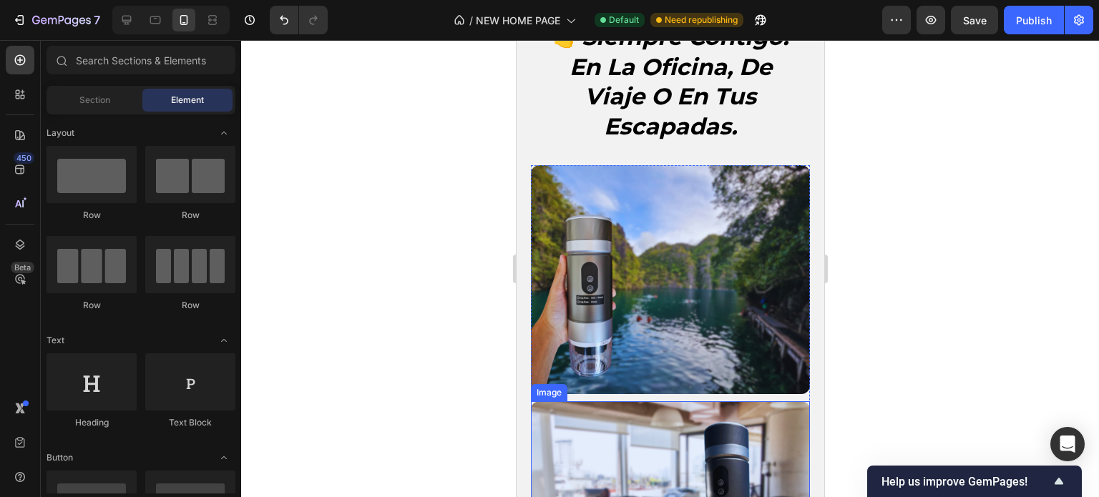
scroll to position [1698, 0]
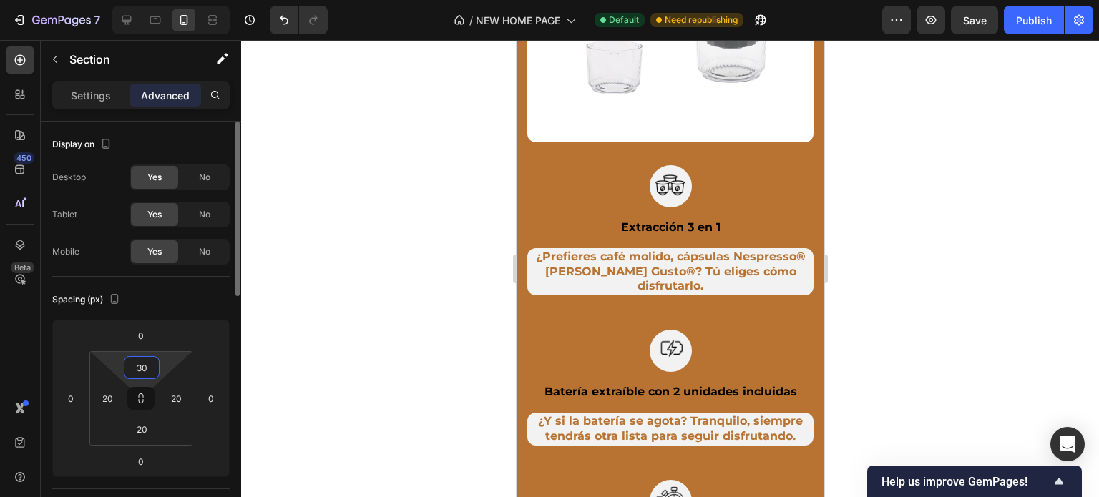
click at [137, 362] on input "30" at bounding box center [141, 367] width 29 height 21
type input "20"
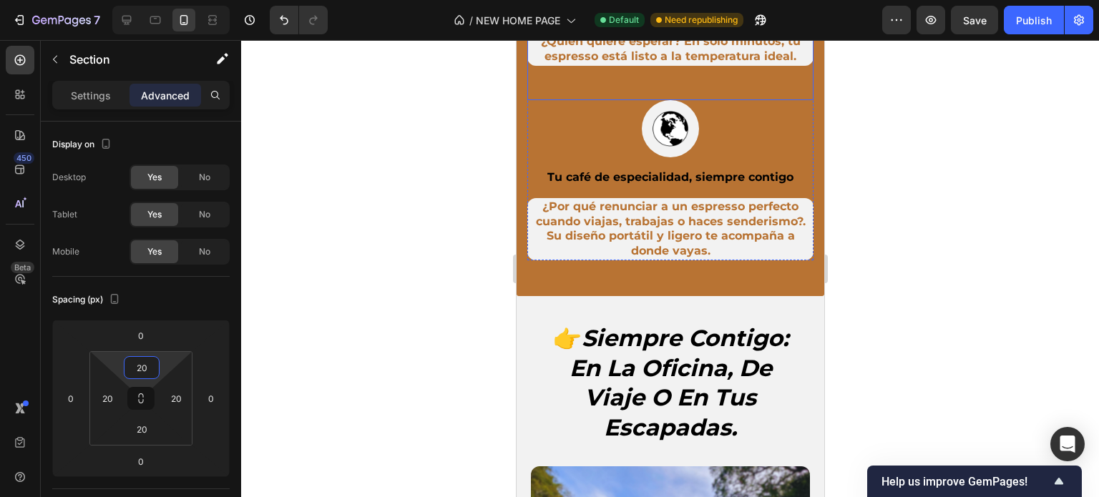
scroll to position [2342, 0]
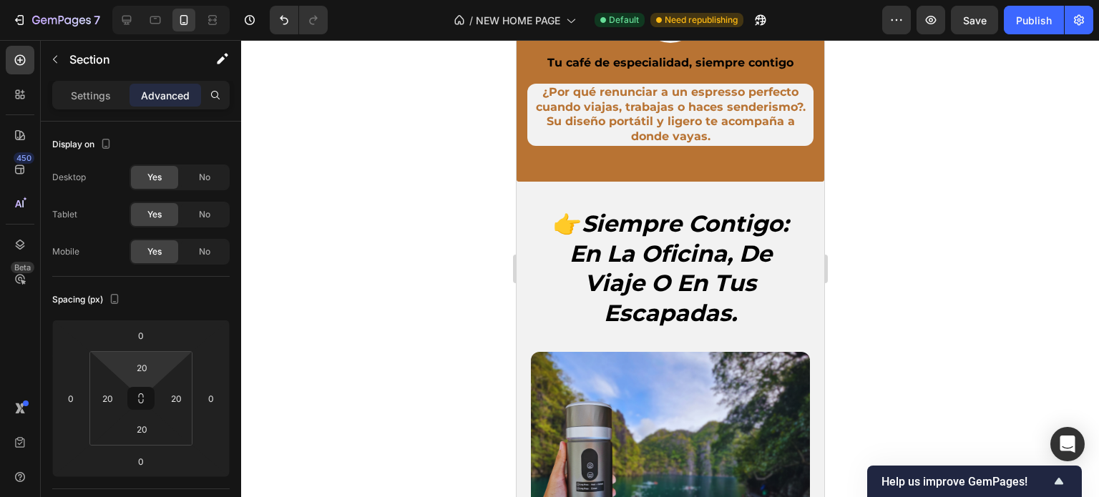
click at [305, 234] on div at bounding box center [670, 268] width 858 height 457
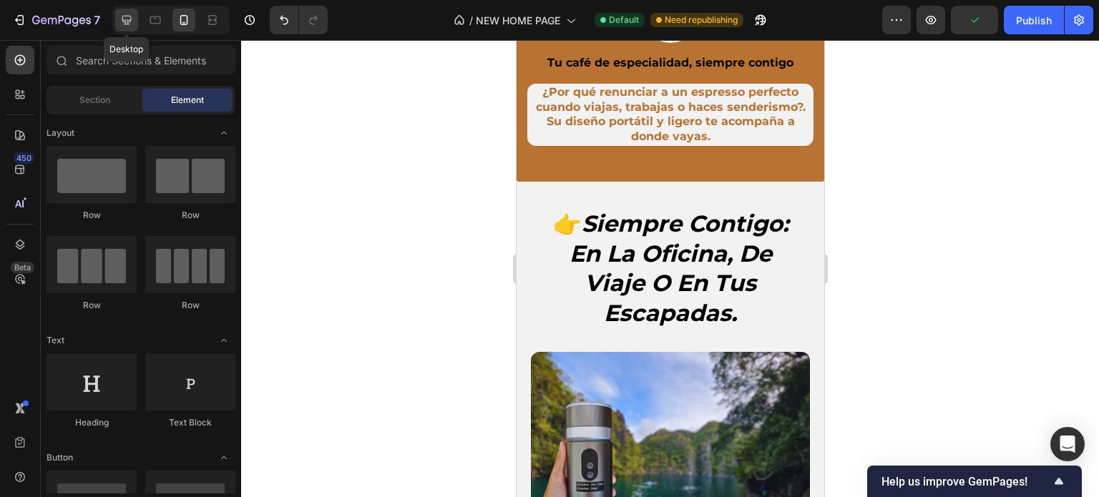
click at [127, 16] on icon at bounding box center [126, 20] width 9 height 9
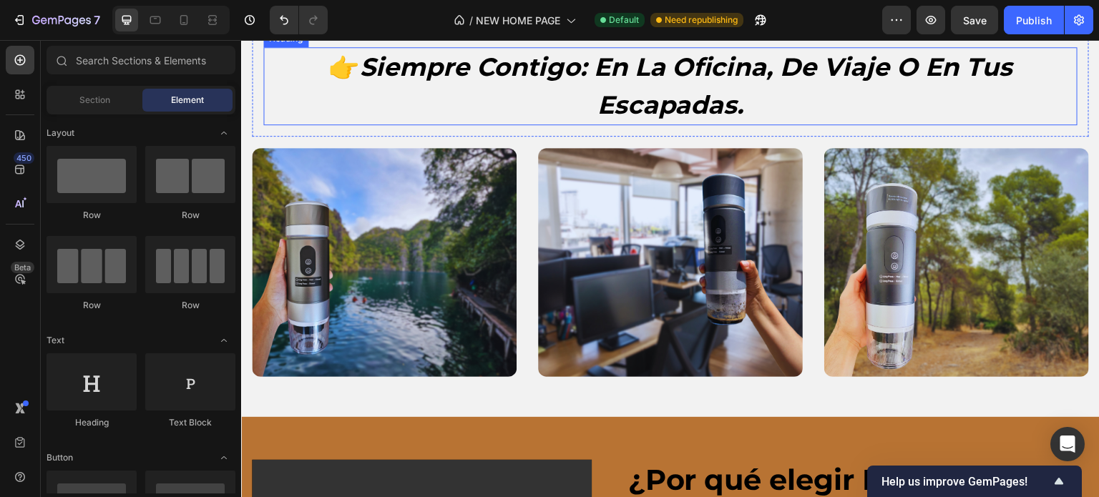
scroll to position [1898, 0]
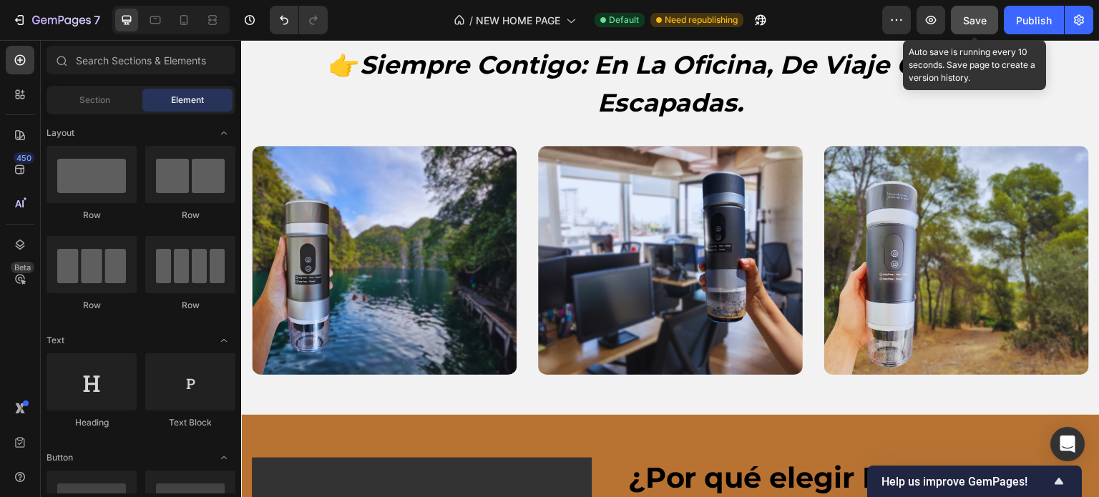
click at [979, 21] on span "Save" at bounding box center [975, 20] width 24 height 12
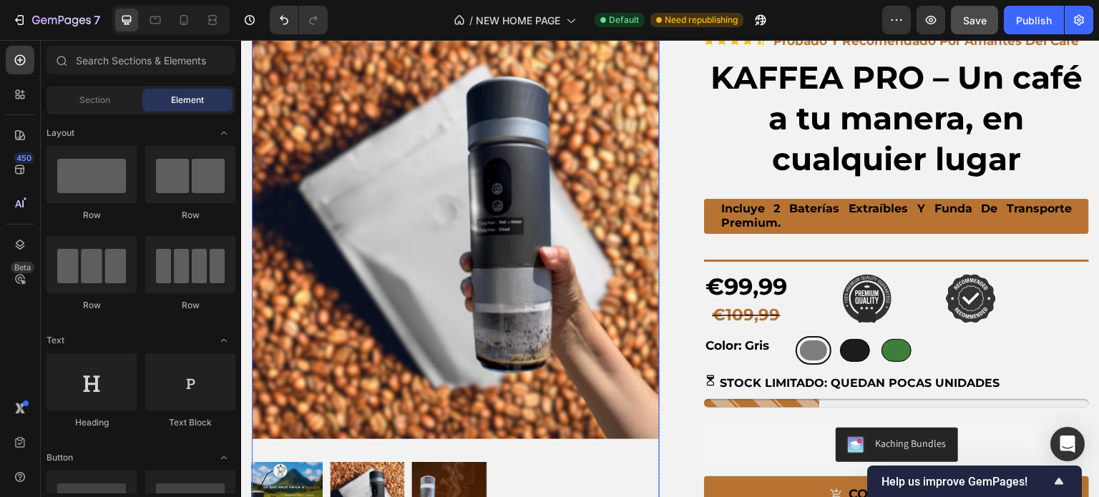
scroll to position [3221, 0]
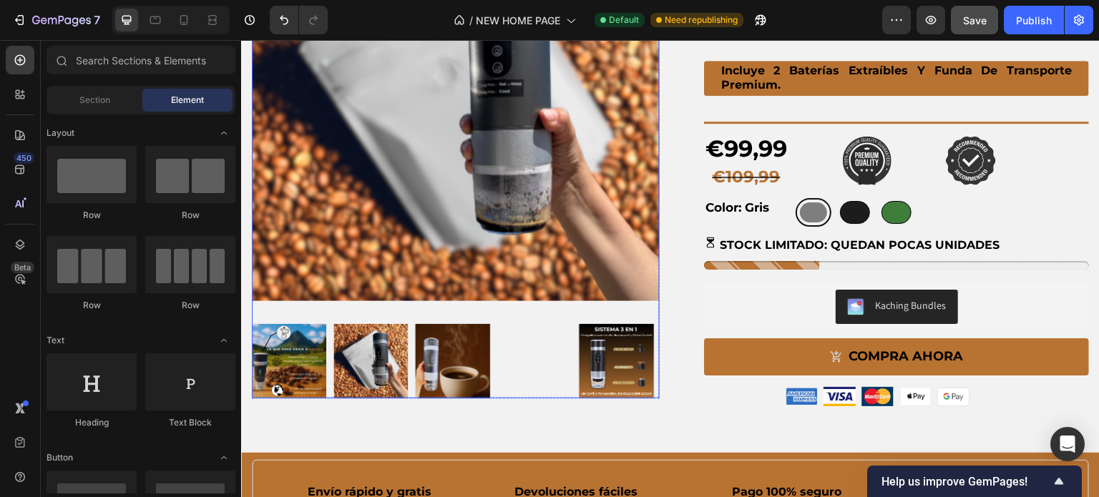
click at [544, 232] on img at bounding box center [456, 97] width 408 height 408
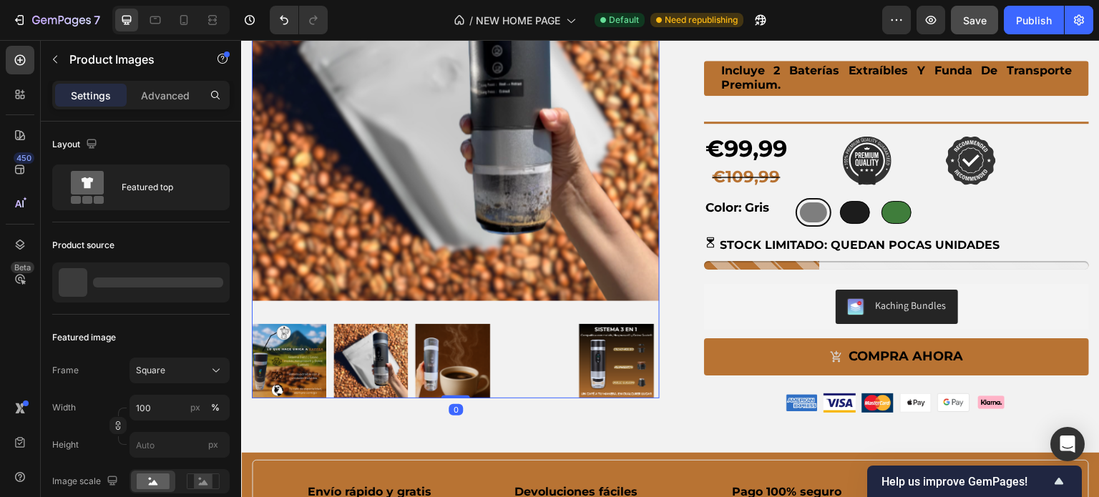
click at [564, 361] on img at bounding box center [534, 361] width 74 height 74
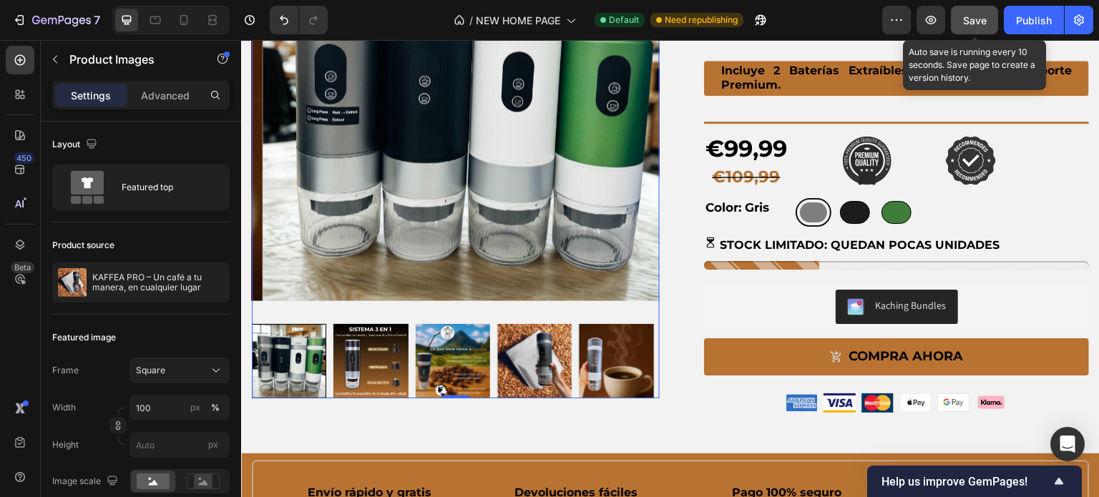
click at [985, 19] on span "Save" at bounding box center [975, 20] width 24 height 12
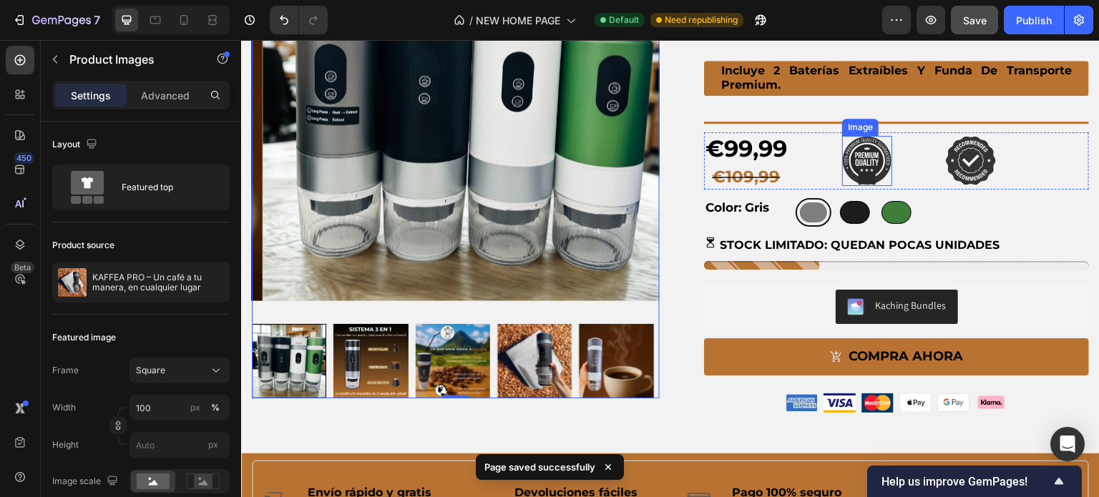
click at [858, 157] on img at bounding box center [868, 161] width 50 height 50
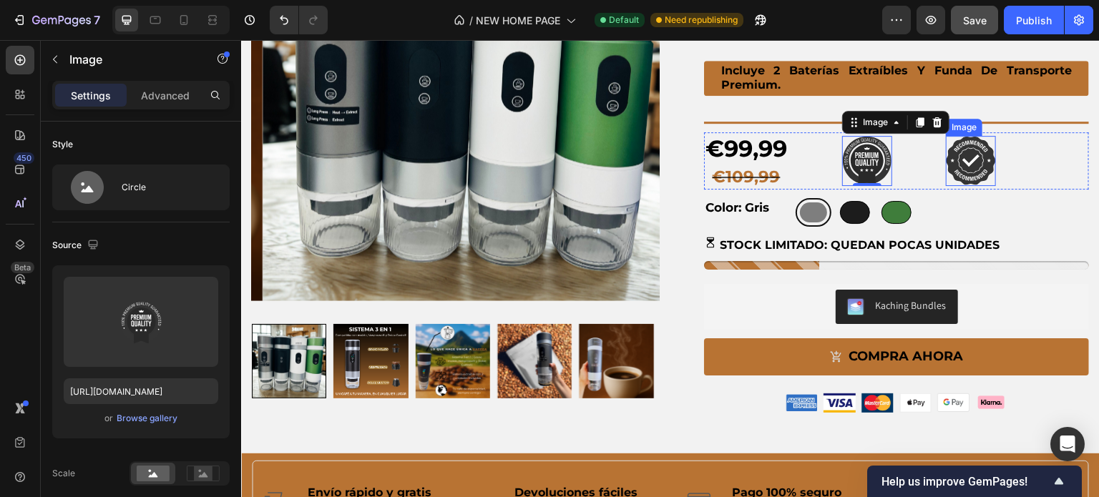
click at [970, 157] on img at bounding box center [971, 161] width 50 height 50
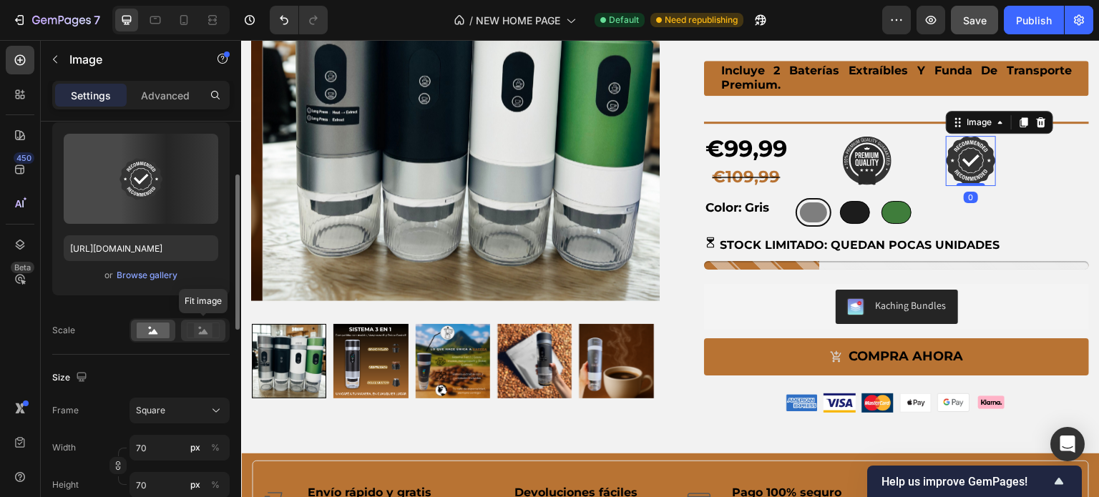
scroll to position [0, 0]
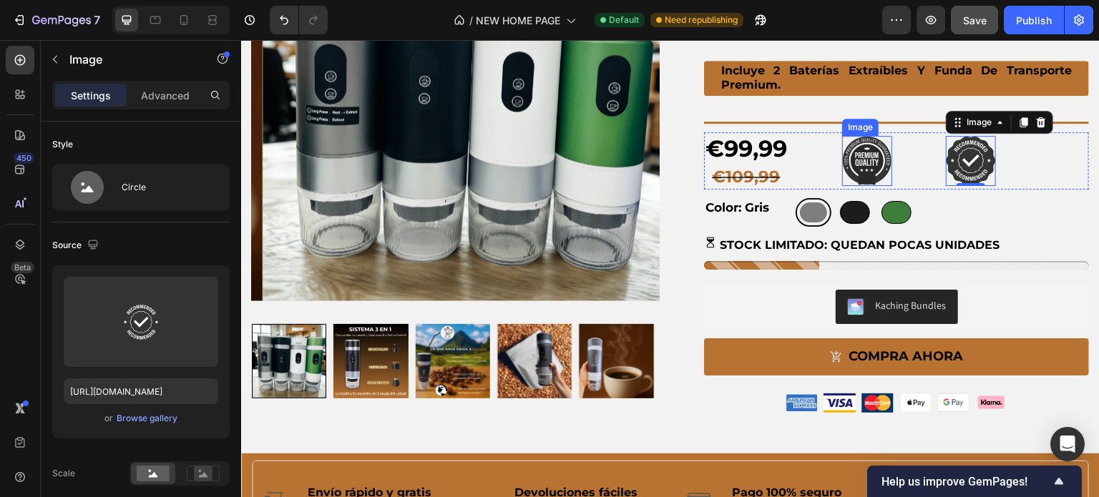
click at [853, 168] on img at bounding box center [868, 161] width 50 height 50
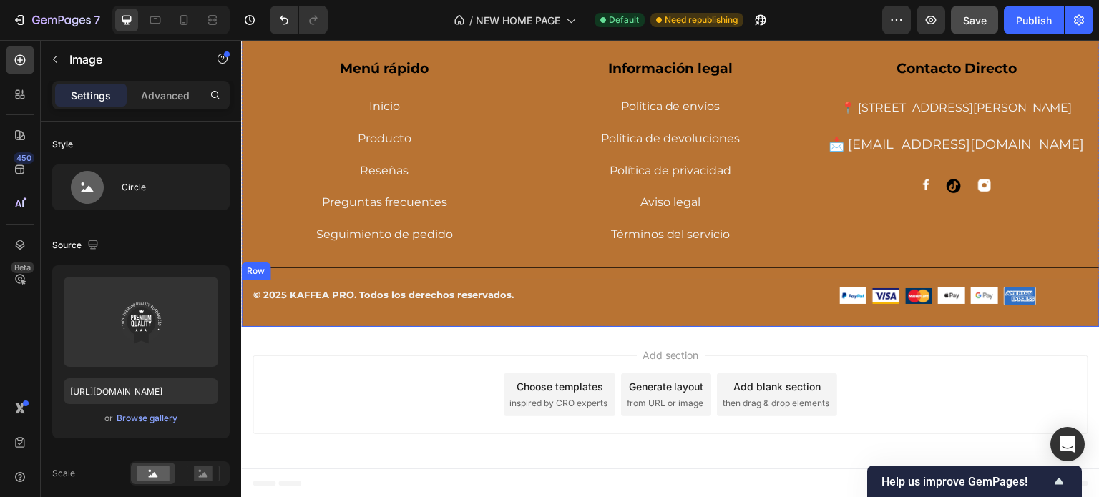
scroll to position [4764, 0]
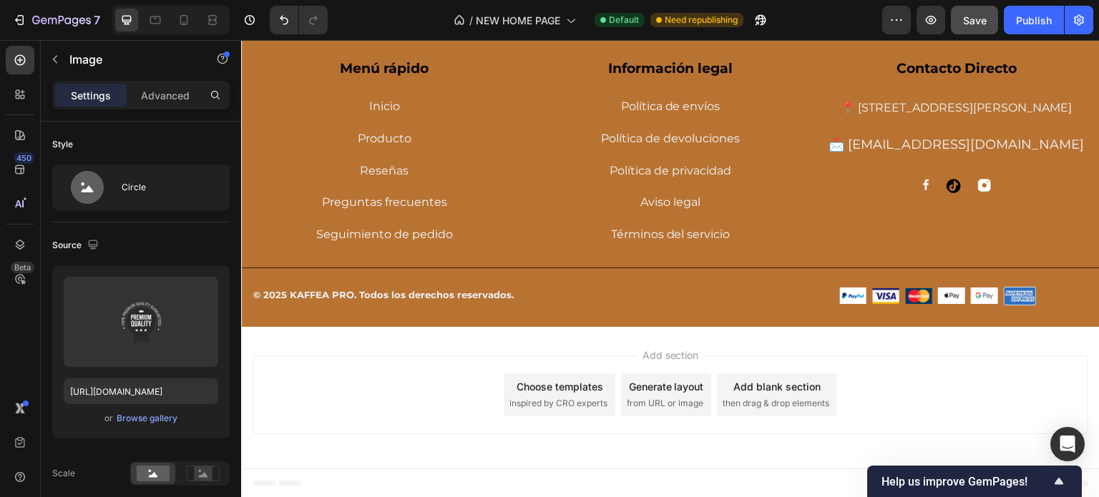
click at [954, 356] on div "Add section Choose templates inspired by CRO experts Generate layout from URL o…" at bounding box center [671, 395] width 836 height 79
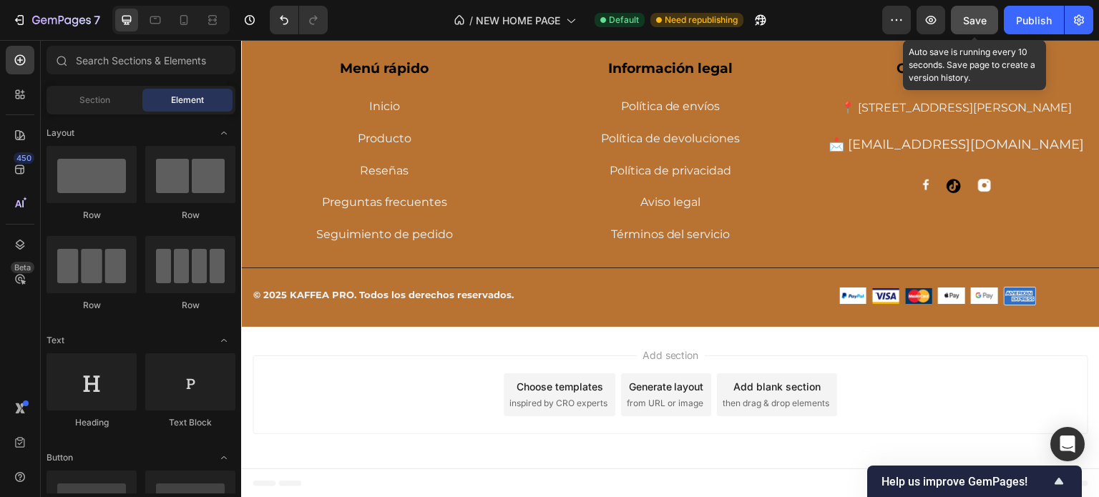
click at [983, 13] on div "Save" at bounding box center [975, 20] width 24 height 15
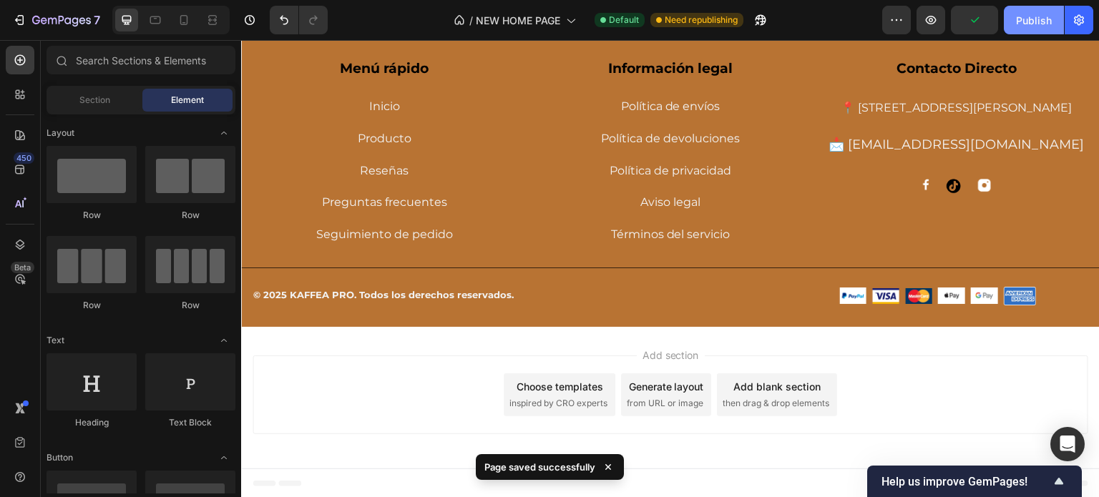
click at [1029, 18] on div "Publish" at bounding box center [1034, 20] width 36 height 15
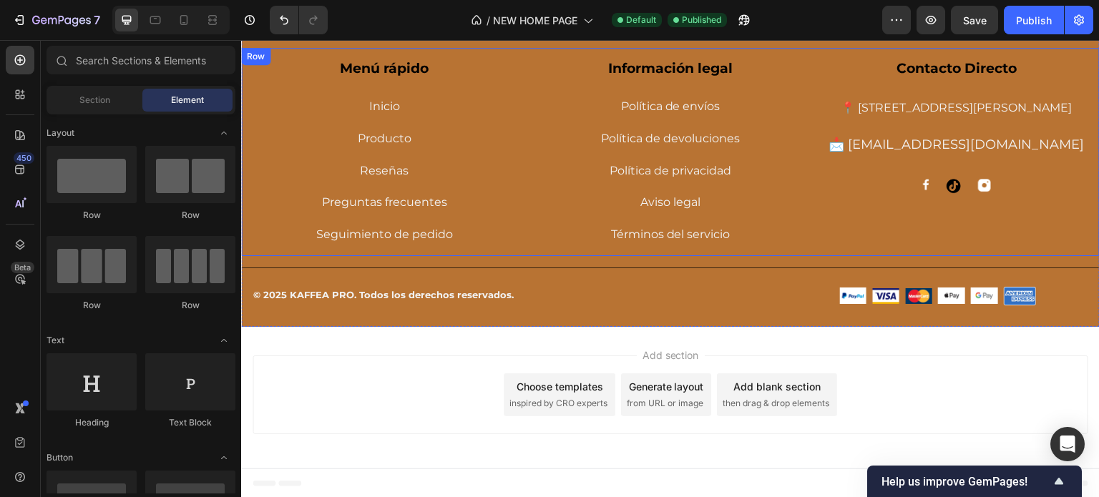
click at [495, 157] on div "Reseñas Button" at bounding box center [384, 166] width 265 height 32
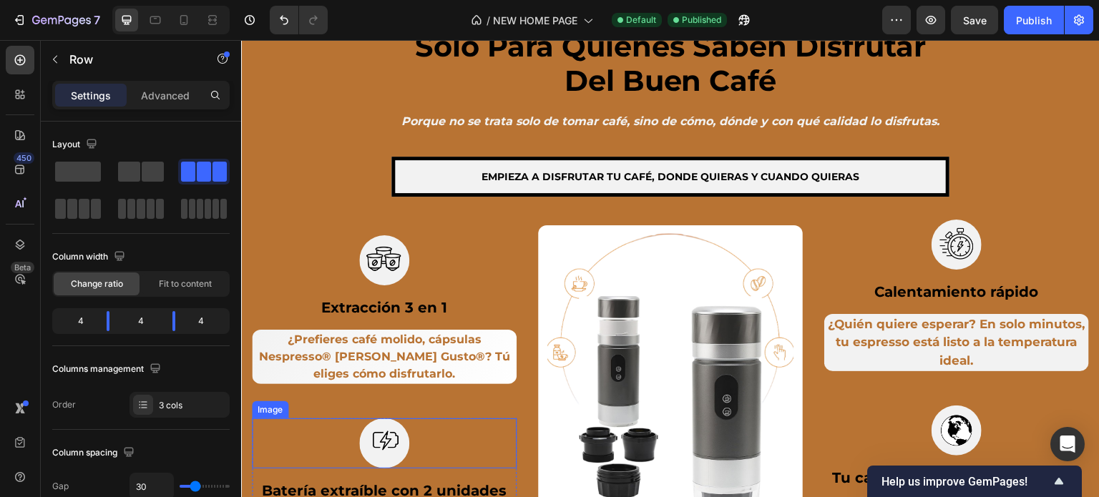
scroll to position [1185, 0]
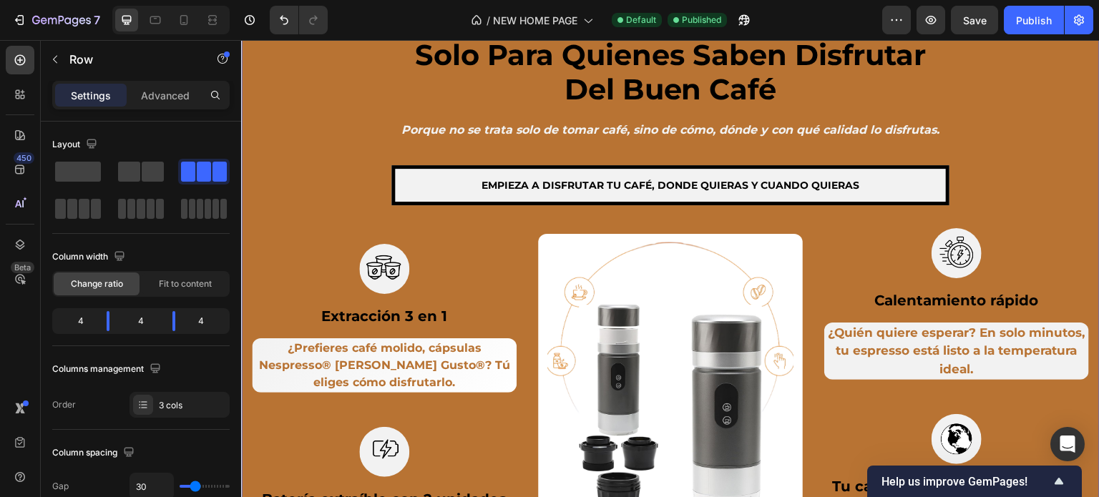
click at [324, 142] on div "solo para quienes saben disfrutar del buen café Heading Porque no se trata solo…" at bounding box center [671, 324] width 838 height 574
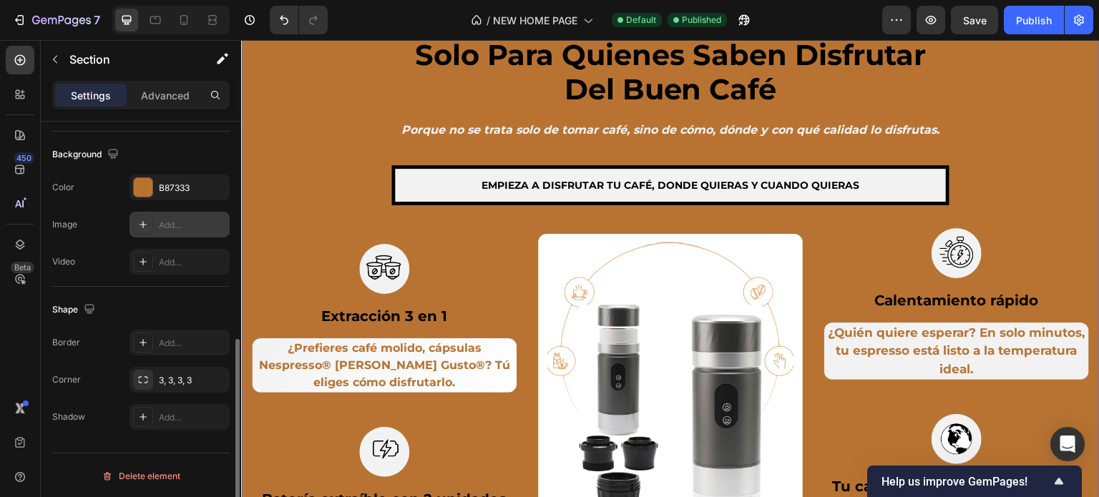
scroll to position [312, 0]
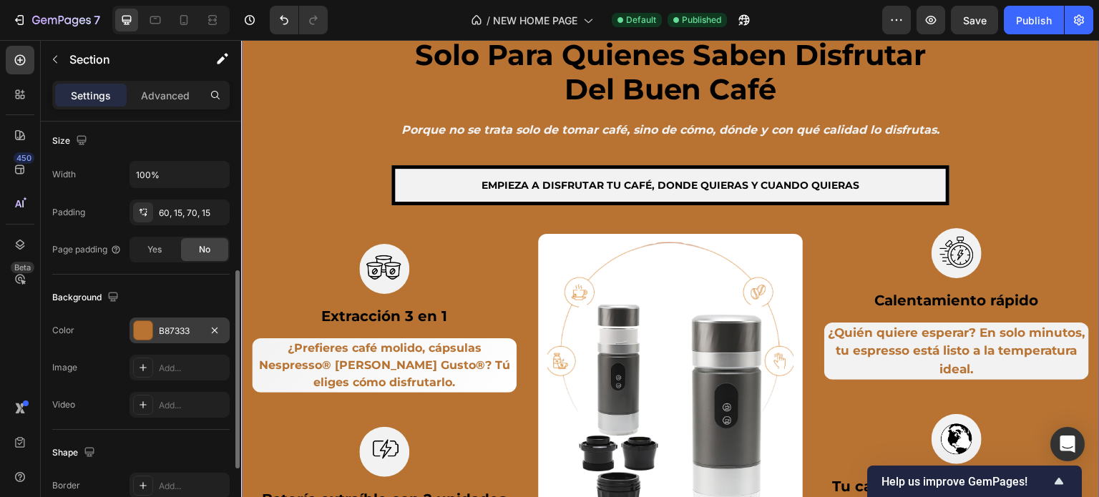
click at [180, 330] on div "B87333" at bounding box center [180, 331] width 42 height 13
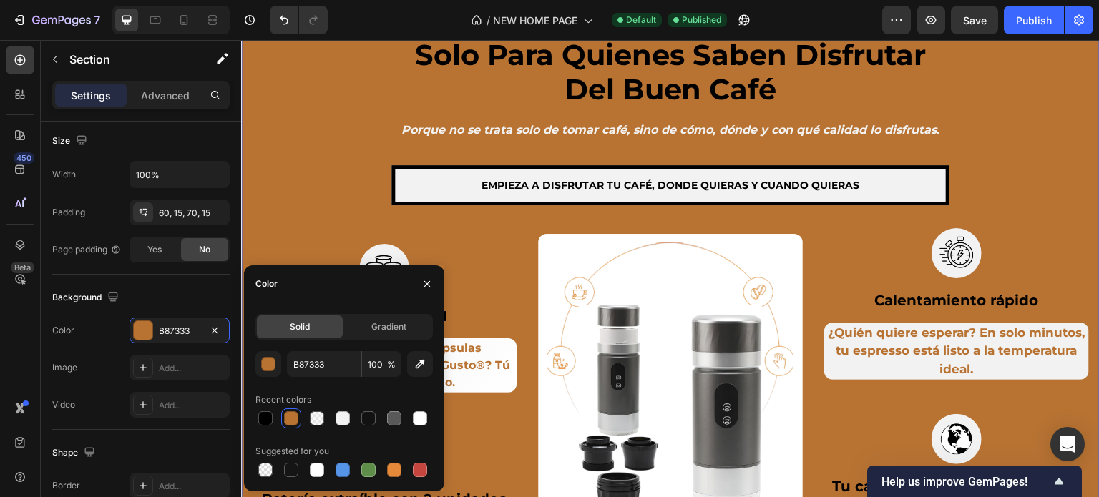
click at [331, 160] on div "solo para quienes saben disfrutar del buen café Heading Porque no se trata solo…" at bounding box center [671, 324] width 838 height 574
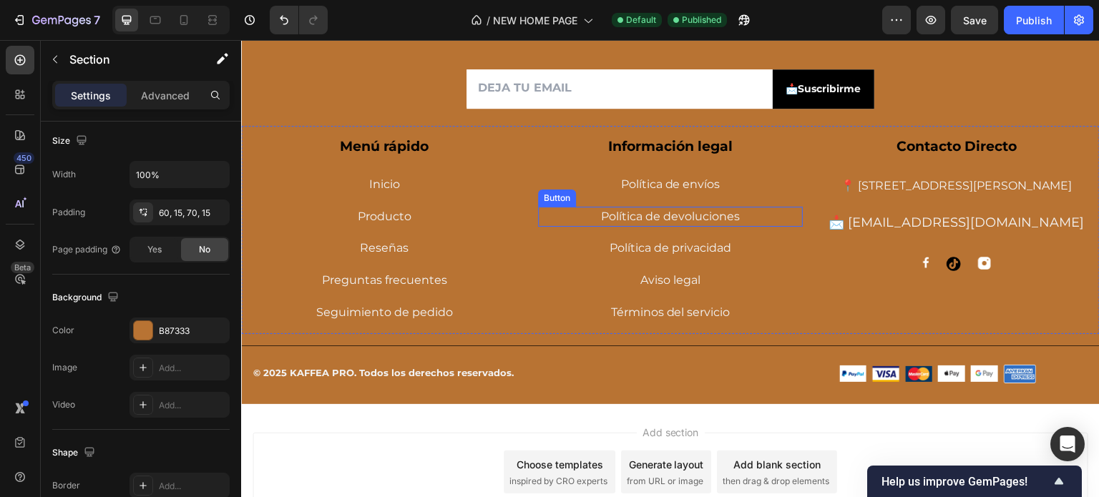
scroll to position [4693, 0]
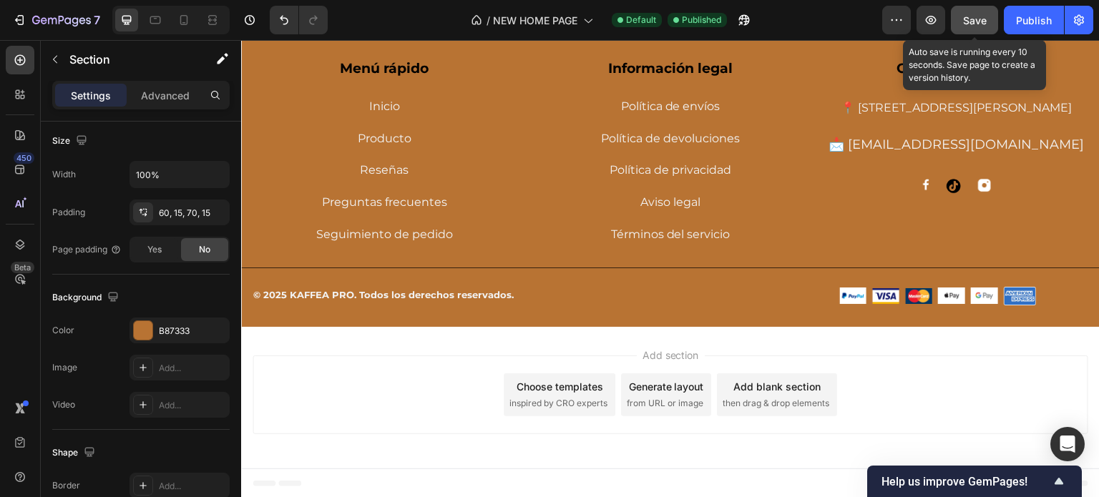
click at [976, 22] on span "Save" at bounding box center [975, 20] width 24 height 12
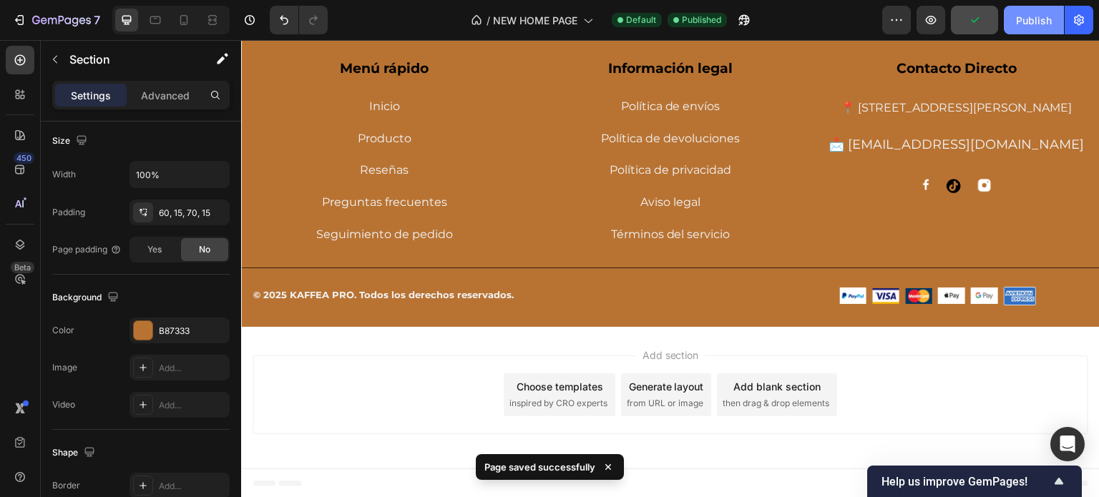
click at [1039, 22] on div "Publish" at bounding box center [1034, 20] width 36 height 15
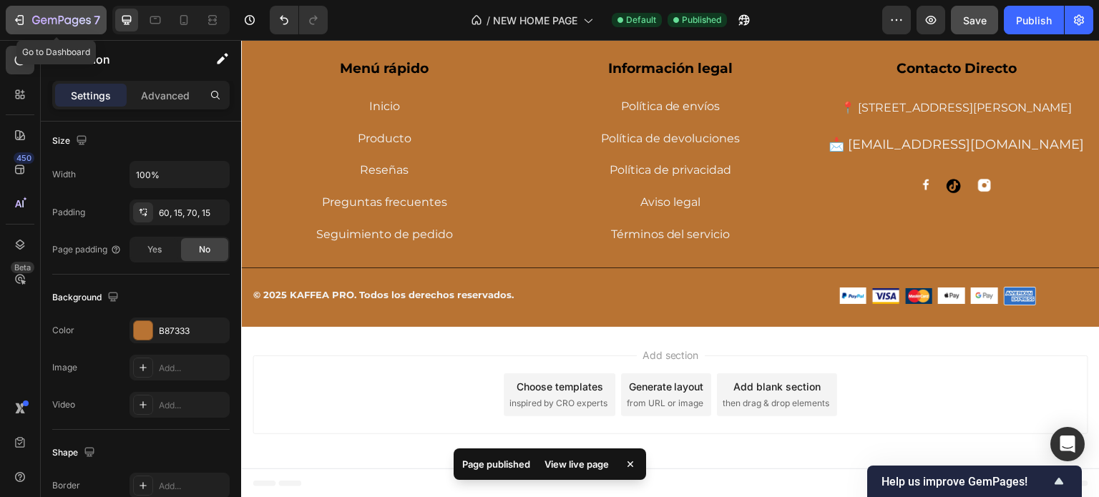
click at [40, 19] on icon "button" at bounding box center [61, 21] width 59 height 12
